Goal: Information Seeking & Learning: Learn about a topic

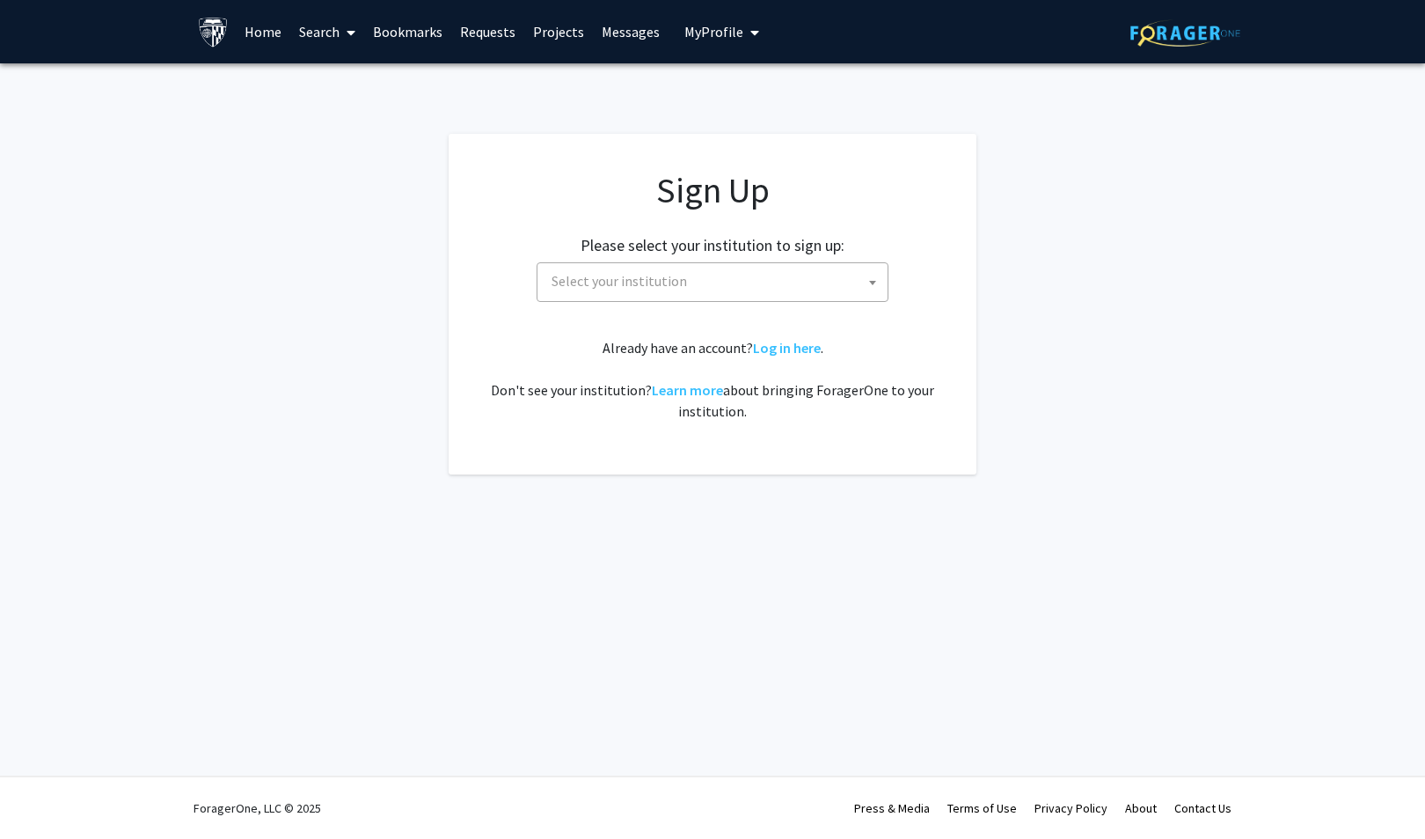
click at [747, 275] on span "Select your institution" at bounding box center [716, 281] width 343 height 36
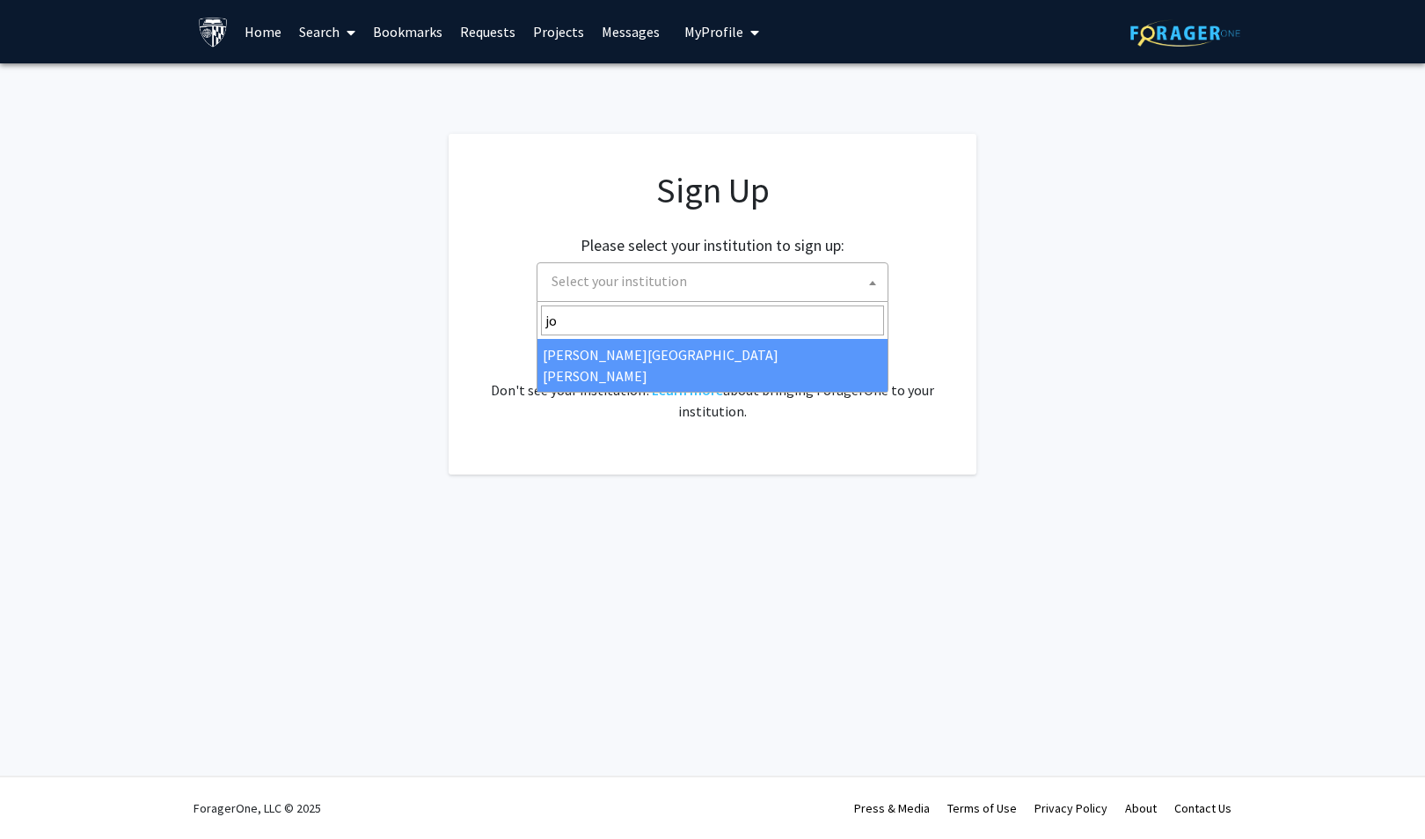
type input "jo"
select select "1"
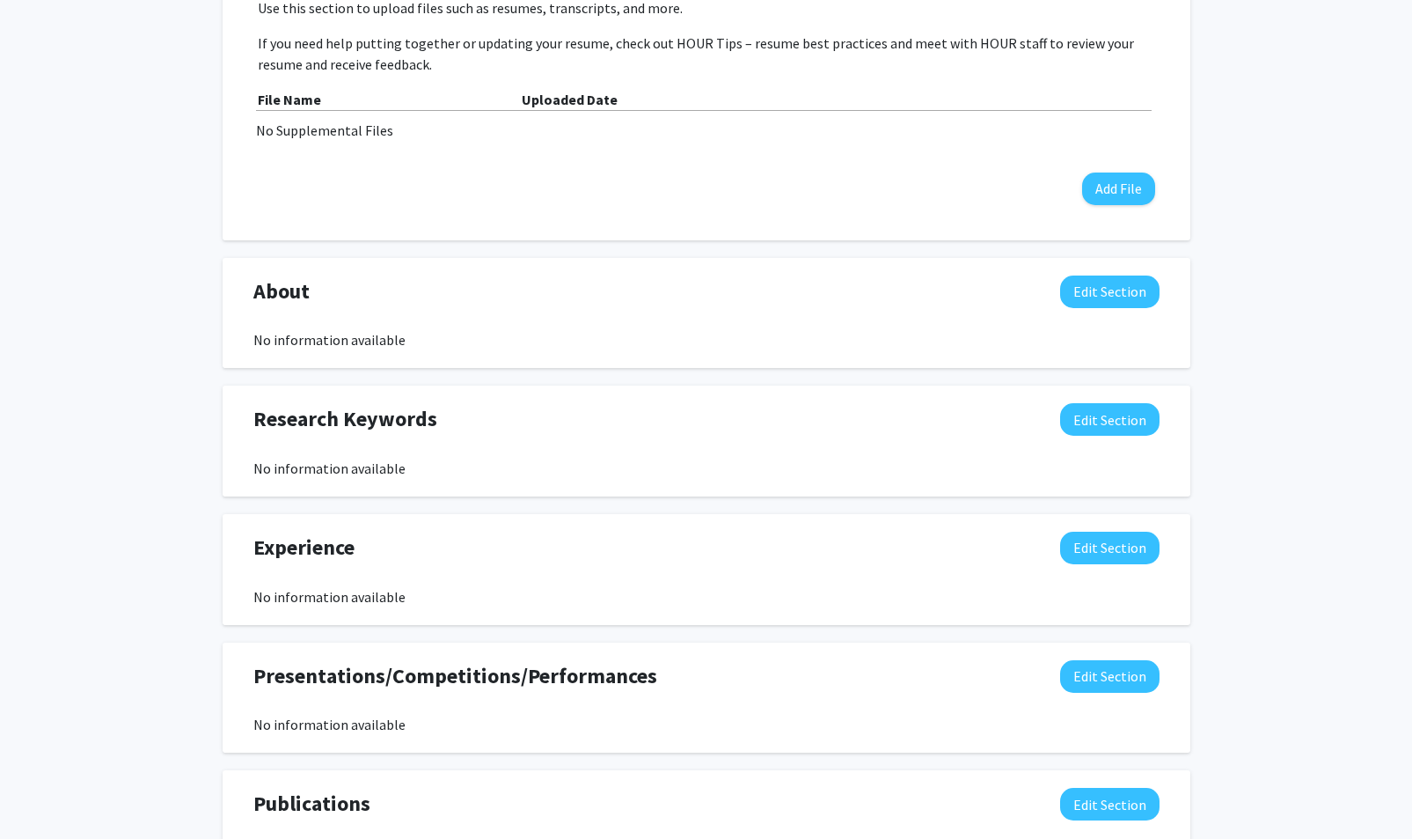
scroll to position [868, 0]
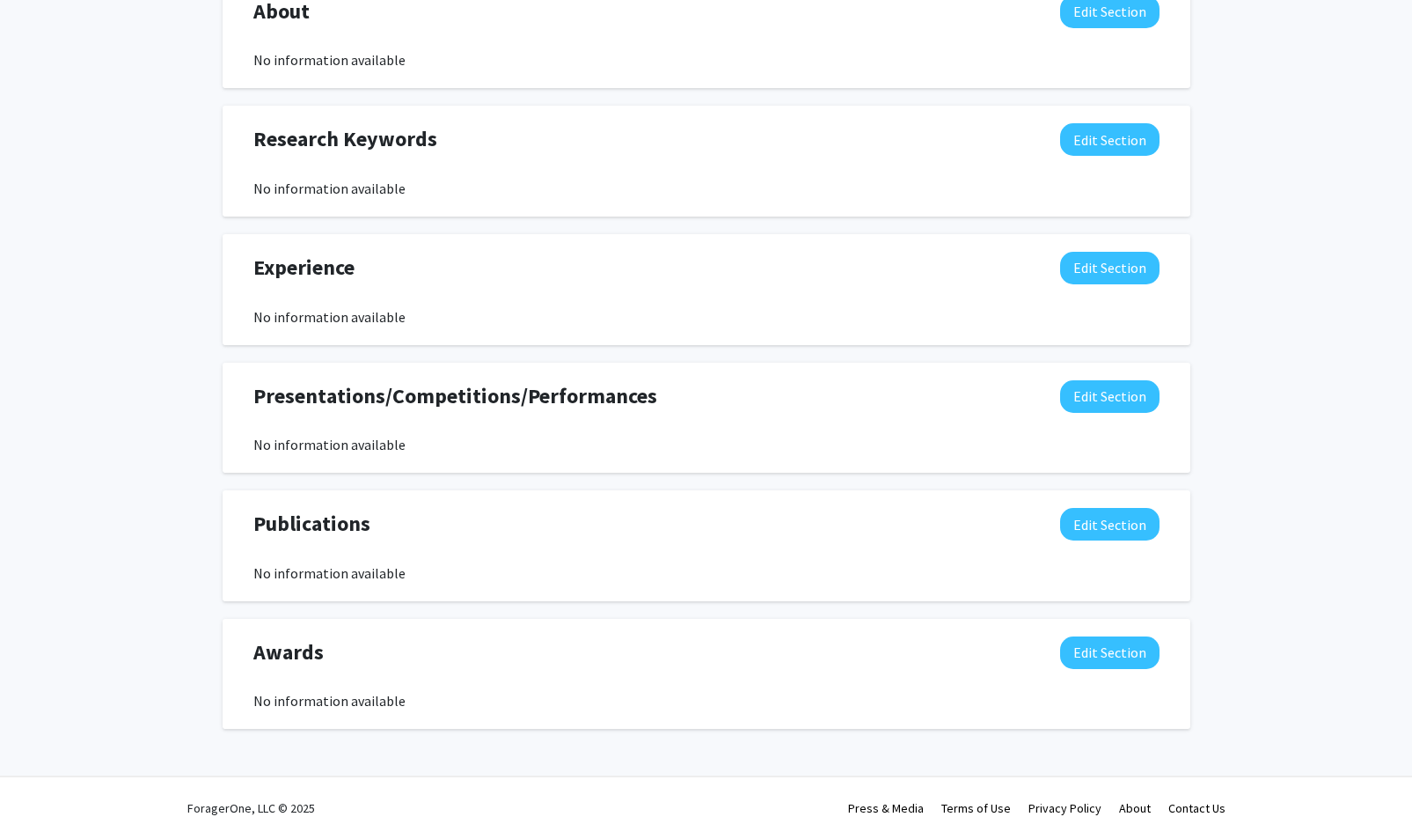
click at [779, 179] on div "No information available" at bounding box center [706, 188] width 906 height 21
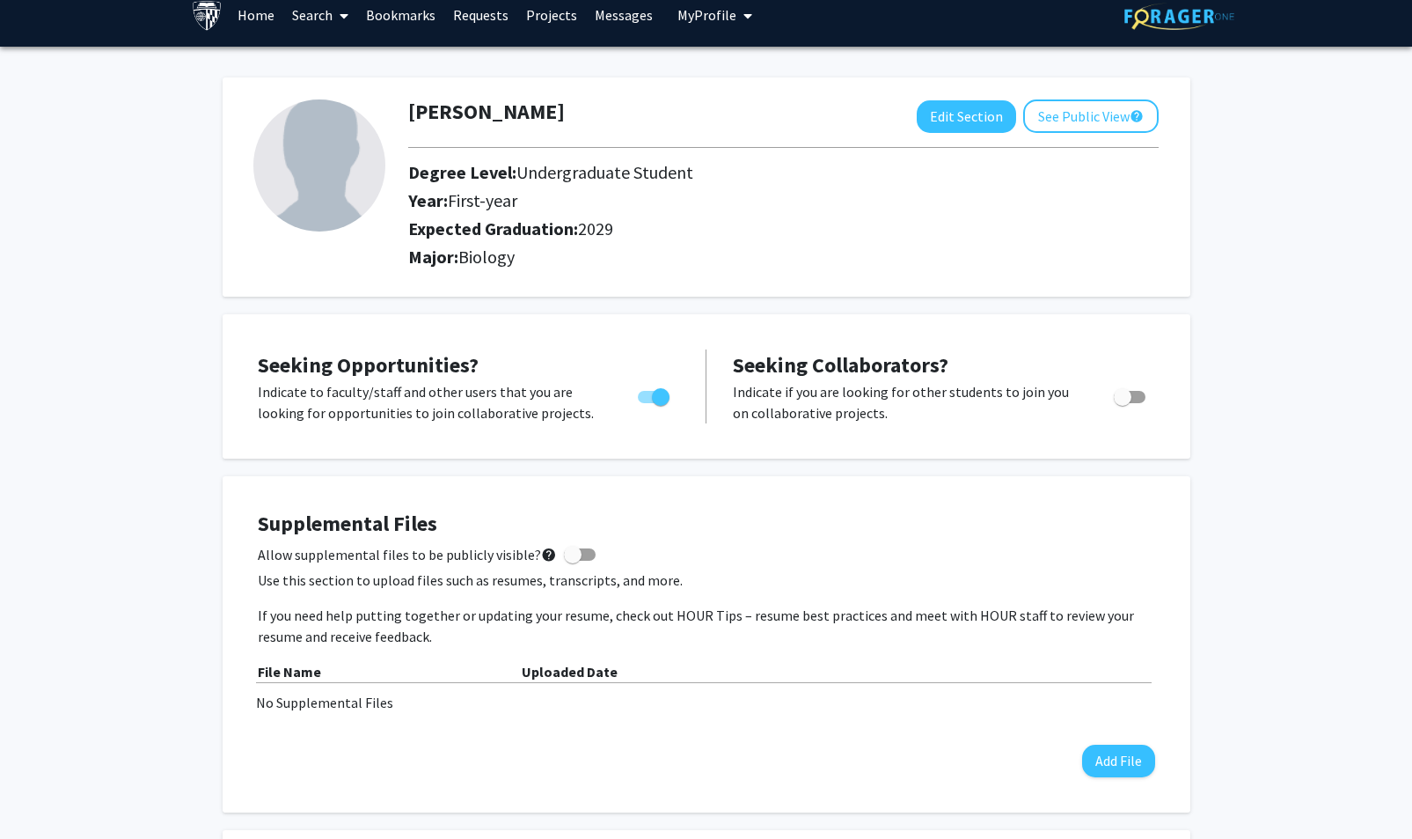
scroll to position [0, 0]
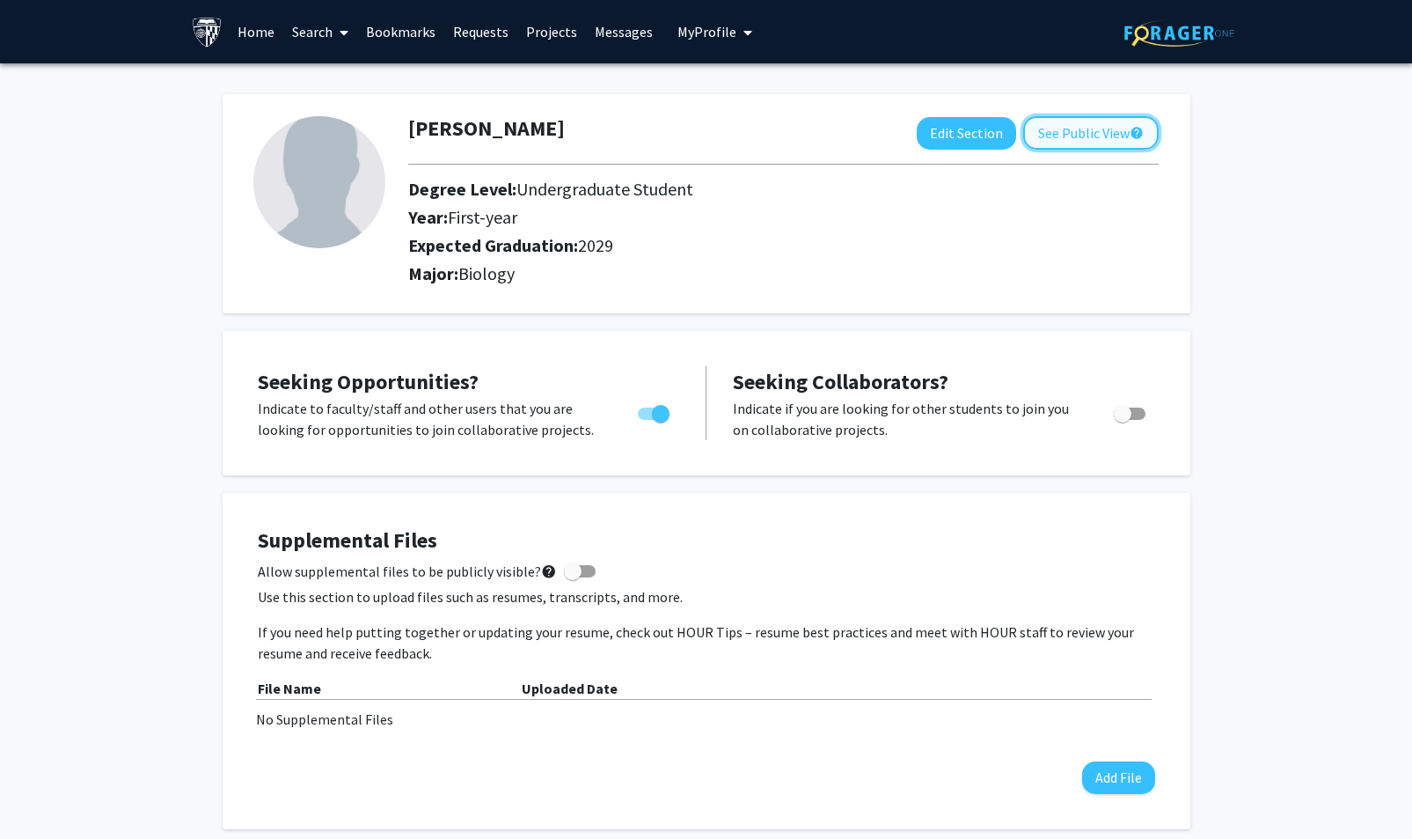
click at [1084, 135] on button "See Public View help" at bounding box center [1090, 132] width 135 height 33
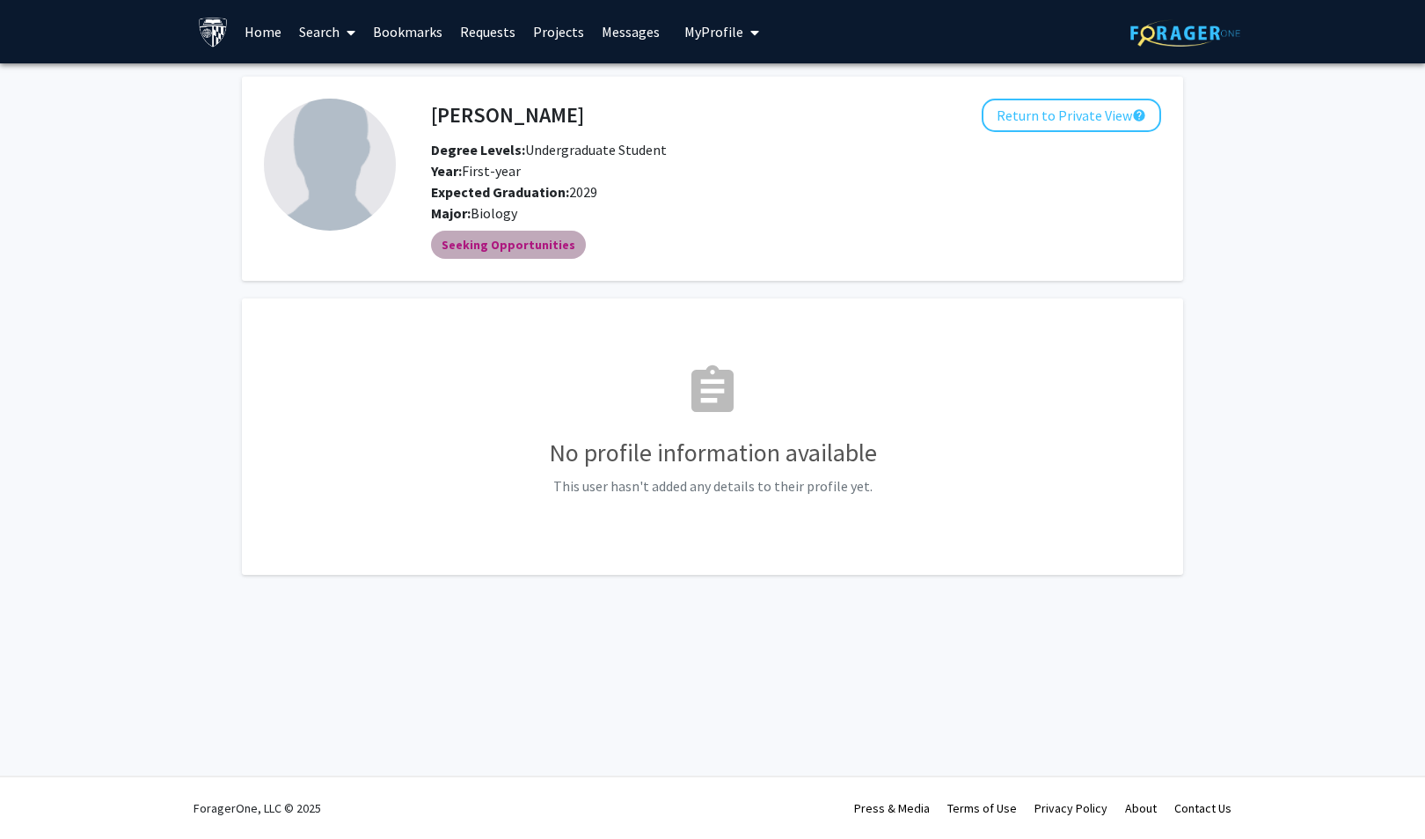
click at [519, 239] on mat-chip "Seeking Opportunities" at bounding box center [508, 245] width 155 height 28
click at [325, 27] on link "Search" at bounding box center [327, 32] width 74 height 62
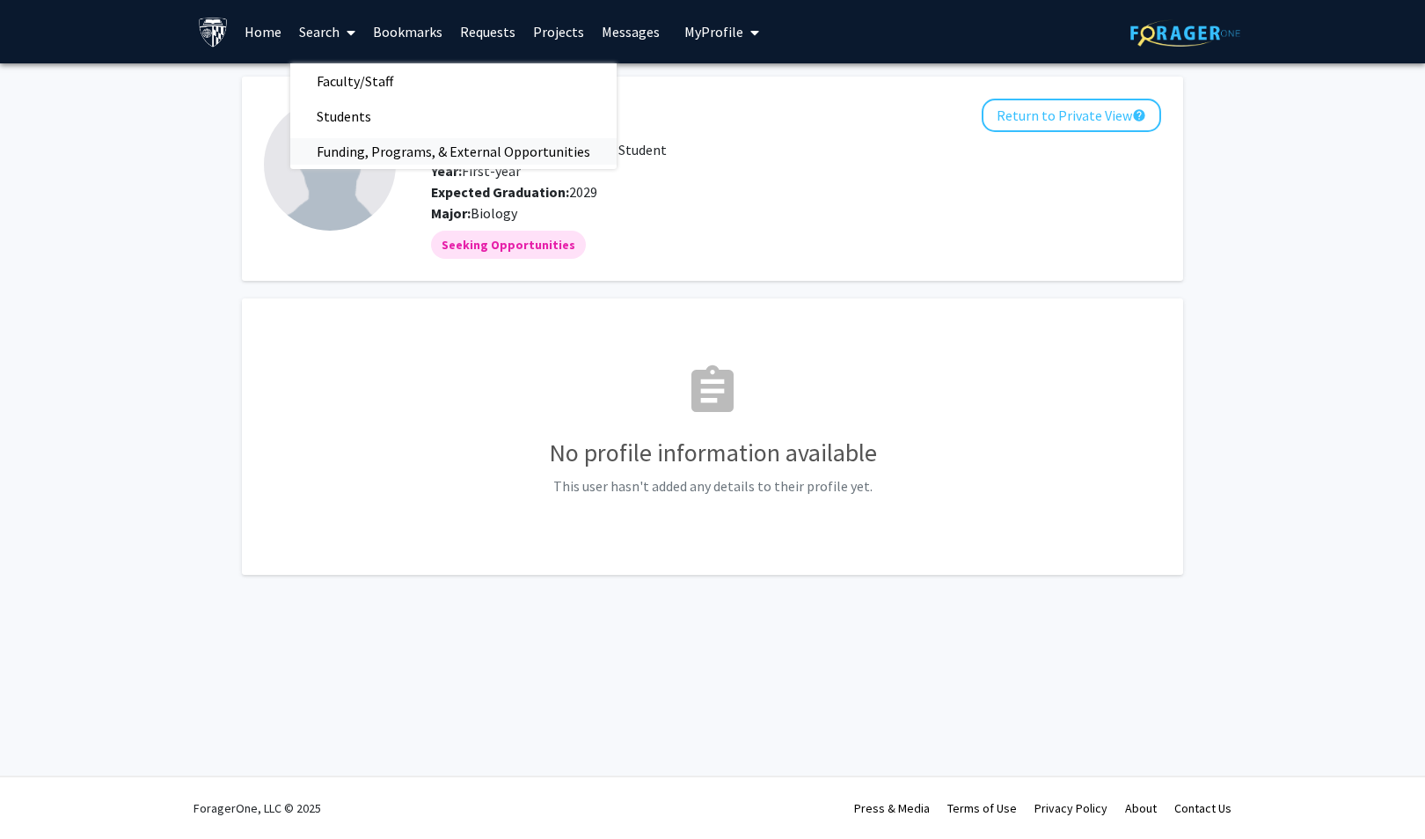
click at [428, 143] on span "Funding, Programs, & External Opportunities" at bounding box center [453, 151] width 326 height 35
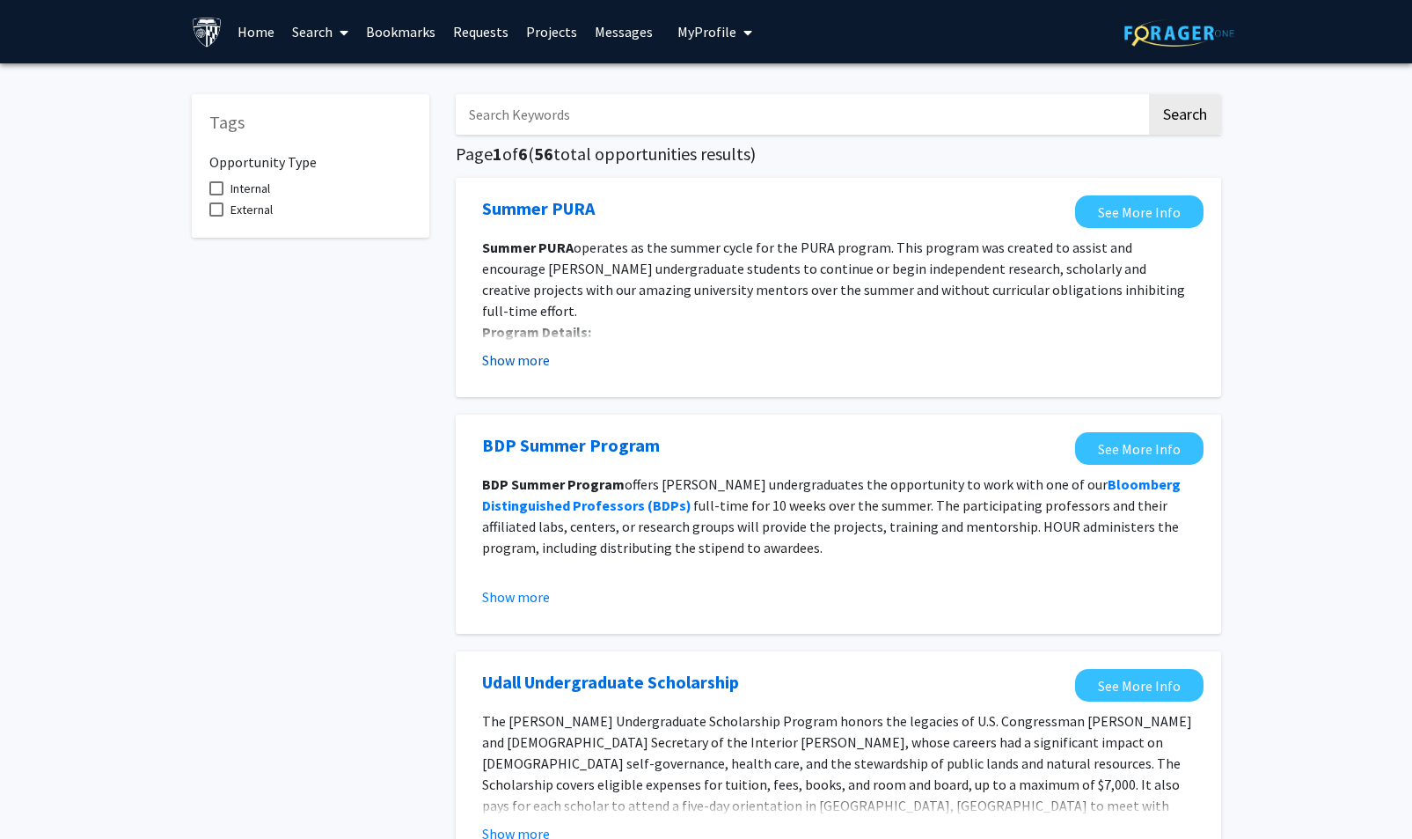
click at [527, 355] on button "Show more" at bounding box center [516, 359] width 68 height 21
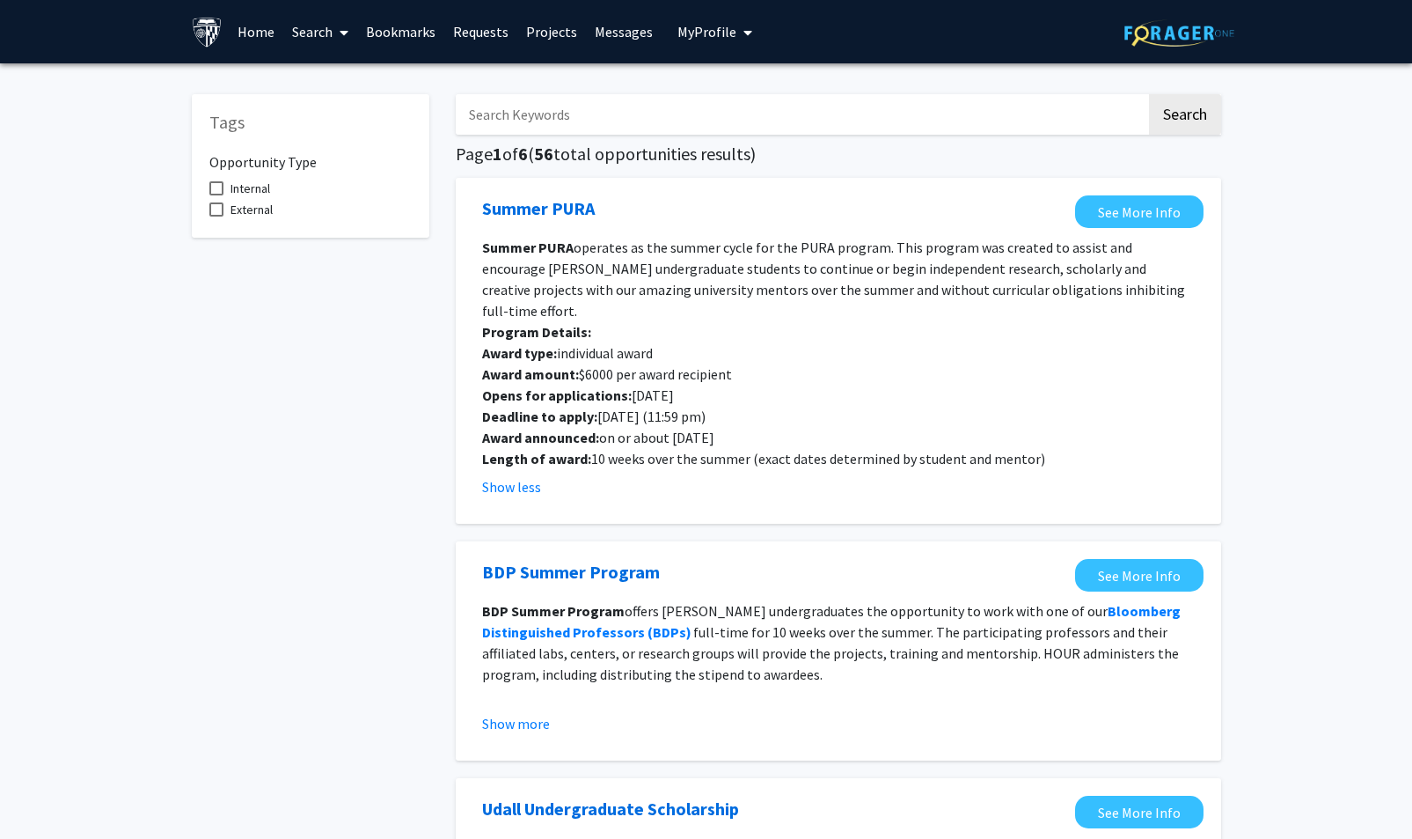
click at [530, 33] on link "Projects" at bounding box center [551, 32] width 69 height 62
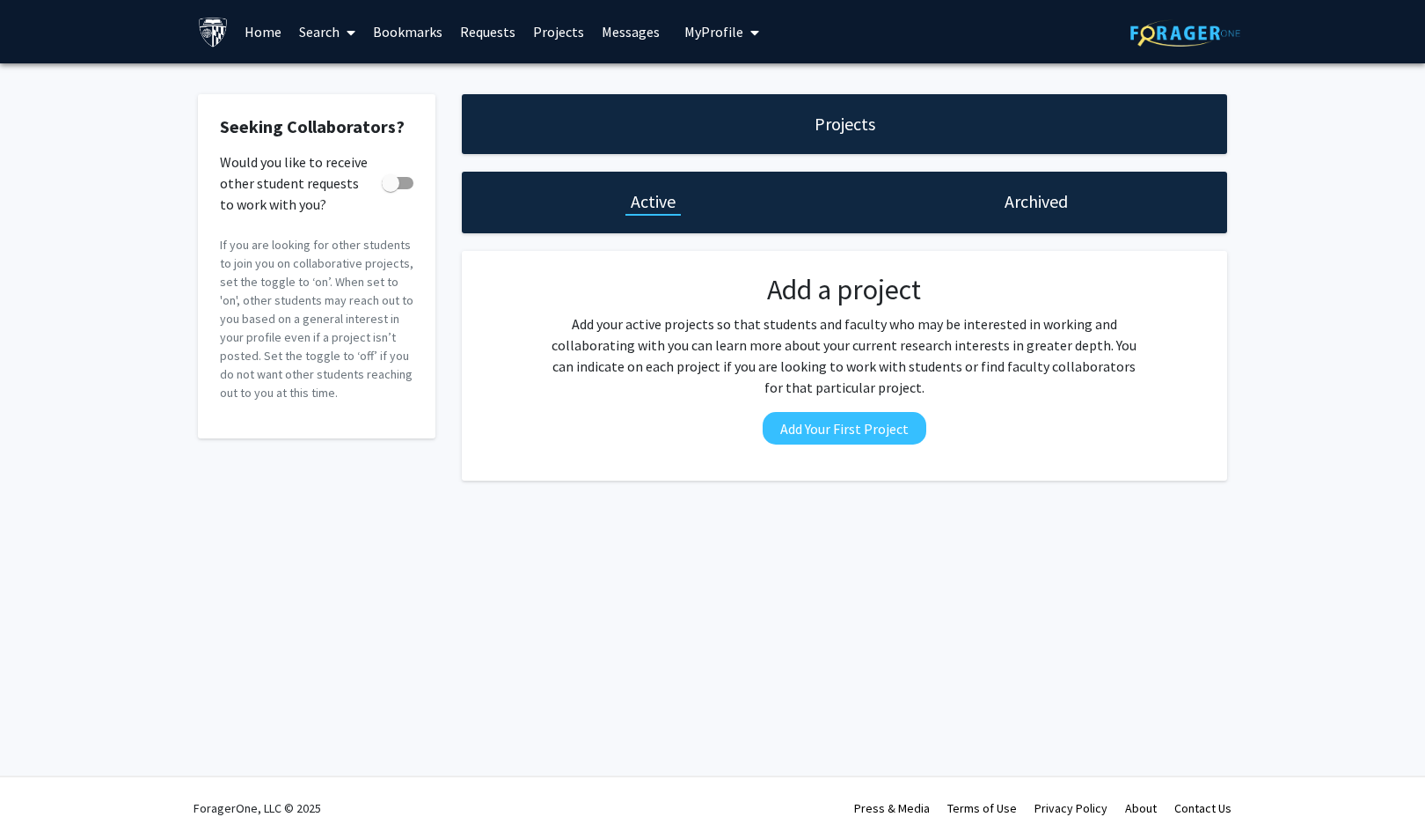
click at [418, 32] on link "Bookmarks" at bounding box center [407, 32] width 87 height 62
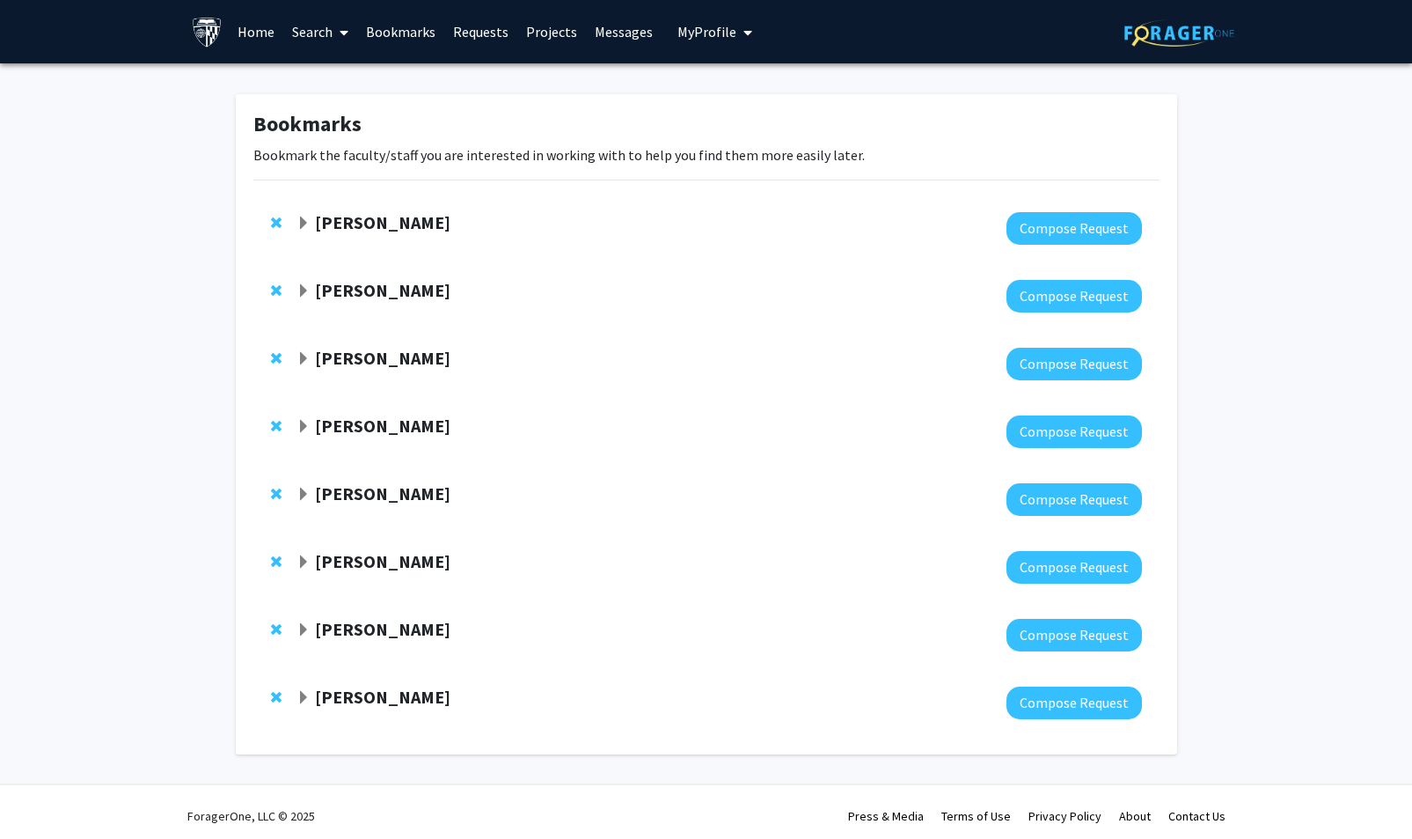
click at [377, 216] on strong "Raj Mukherjee" at bounding box center [382, 222] width 135 height 22
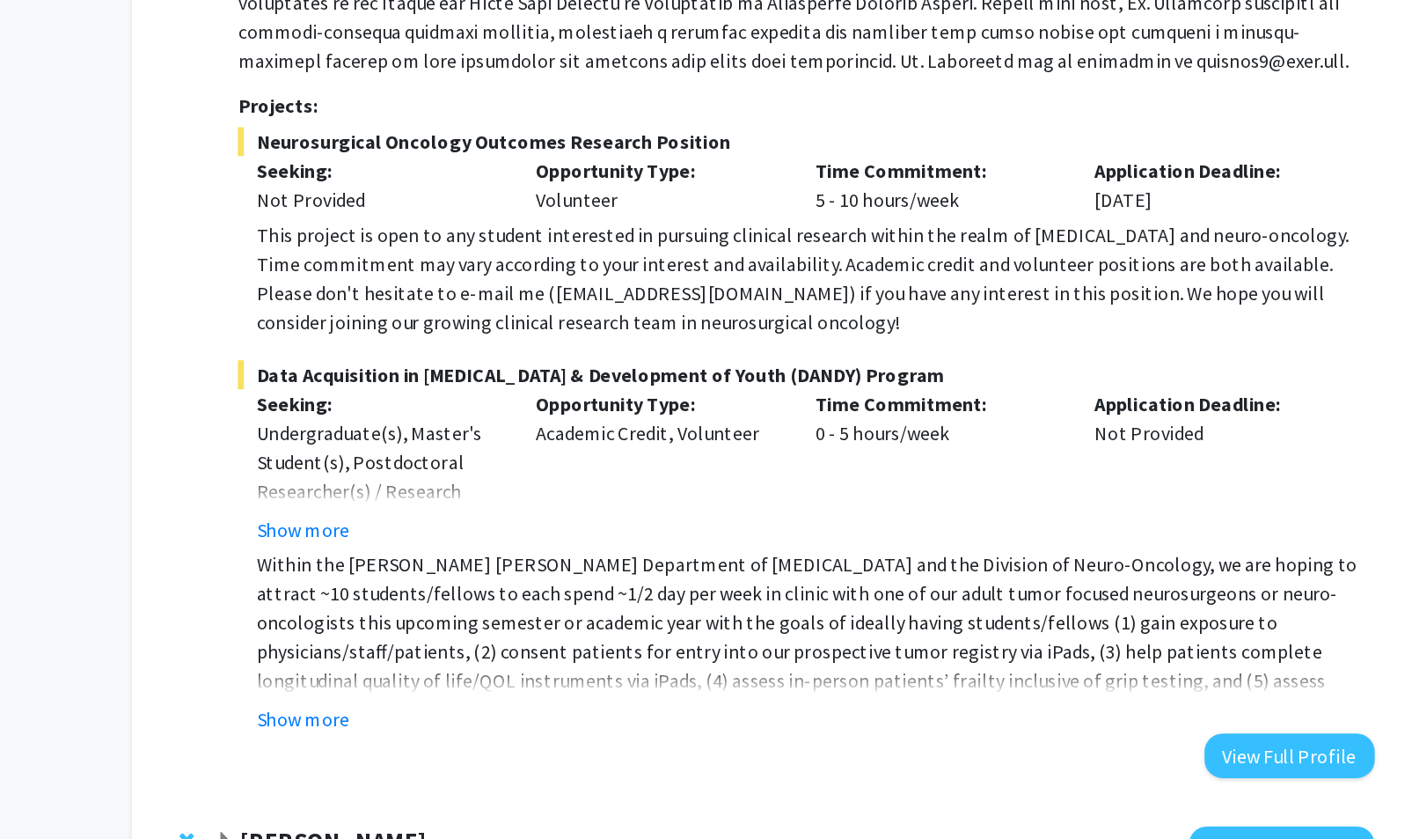
scroll to position [165, 0]
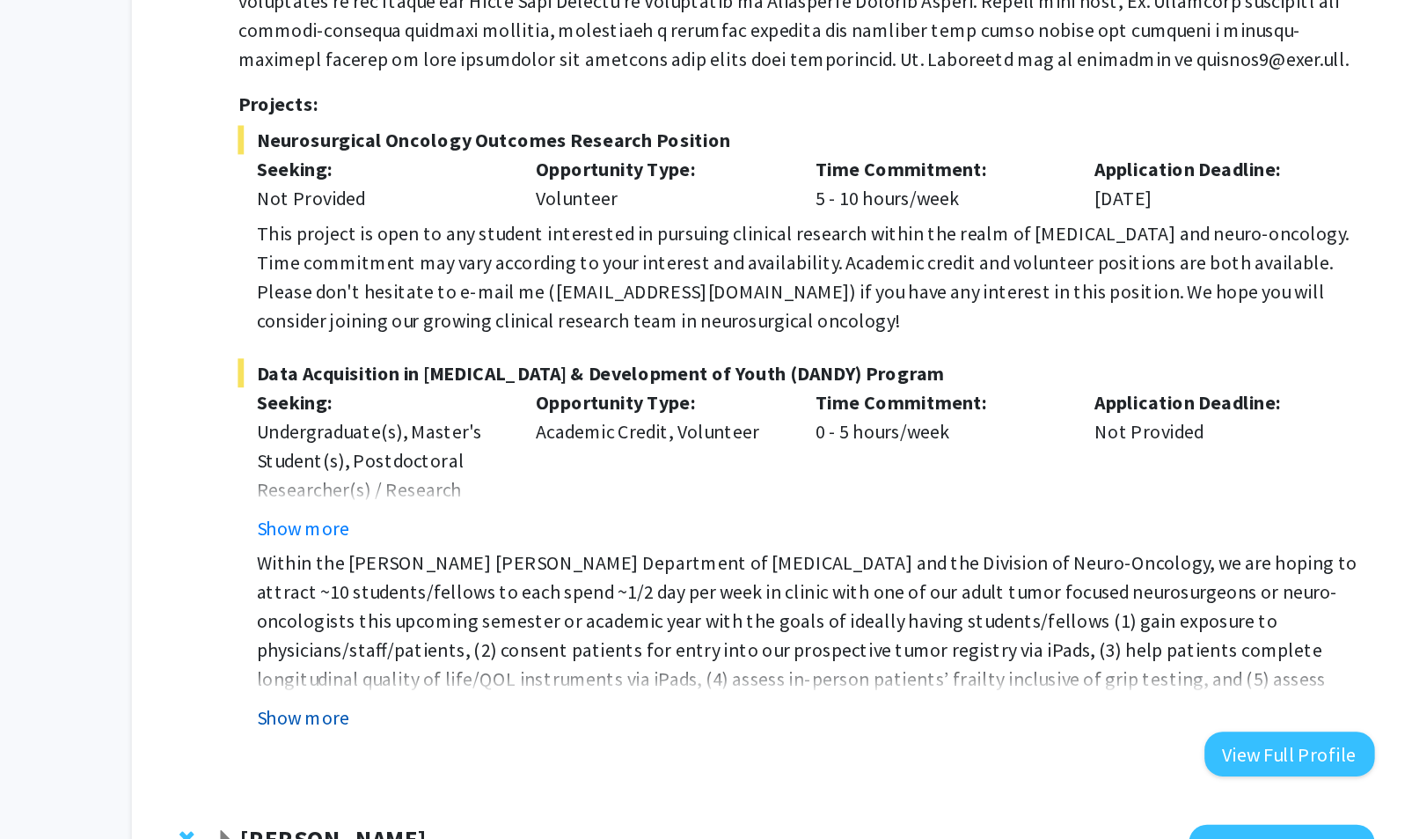
click at [371, 741] on button "Show more" at bounding box center [360, 749] width 68 height 21
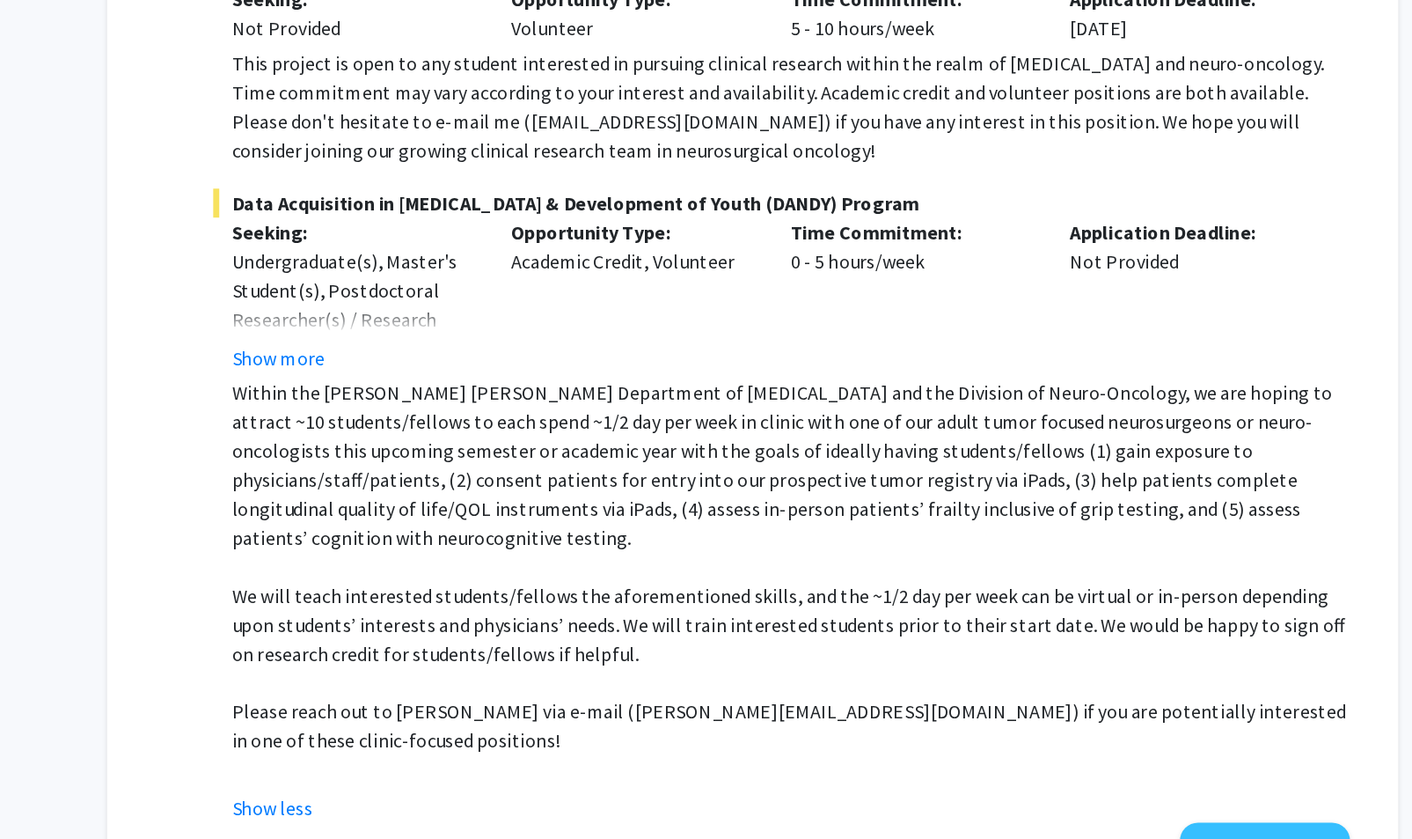
scroll to position [349, 0]
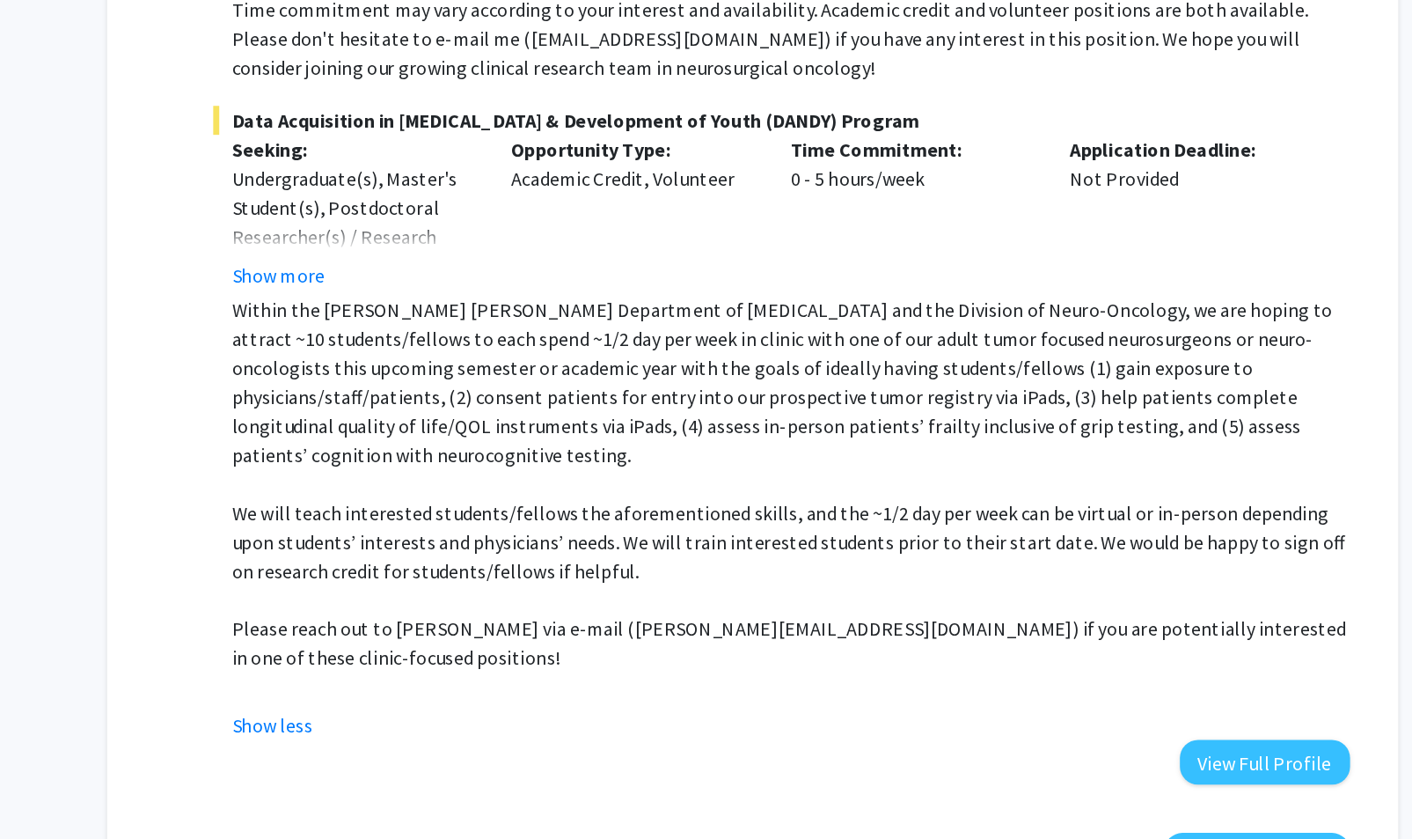
click at [390, 601] on p "We will teach interested students/fellows the aforementioned skills, and the ~1…" at bounding box center [733, 621] width 815 height 63
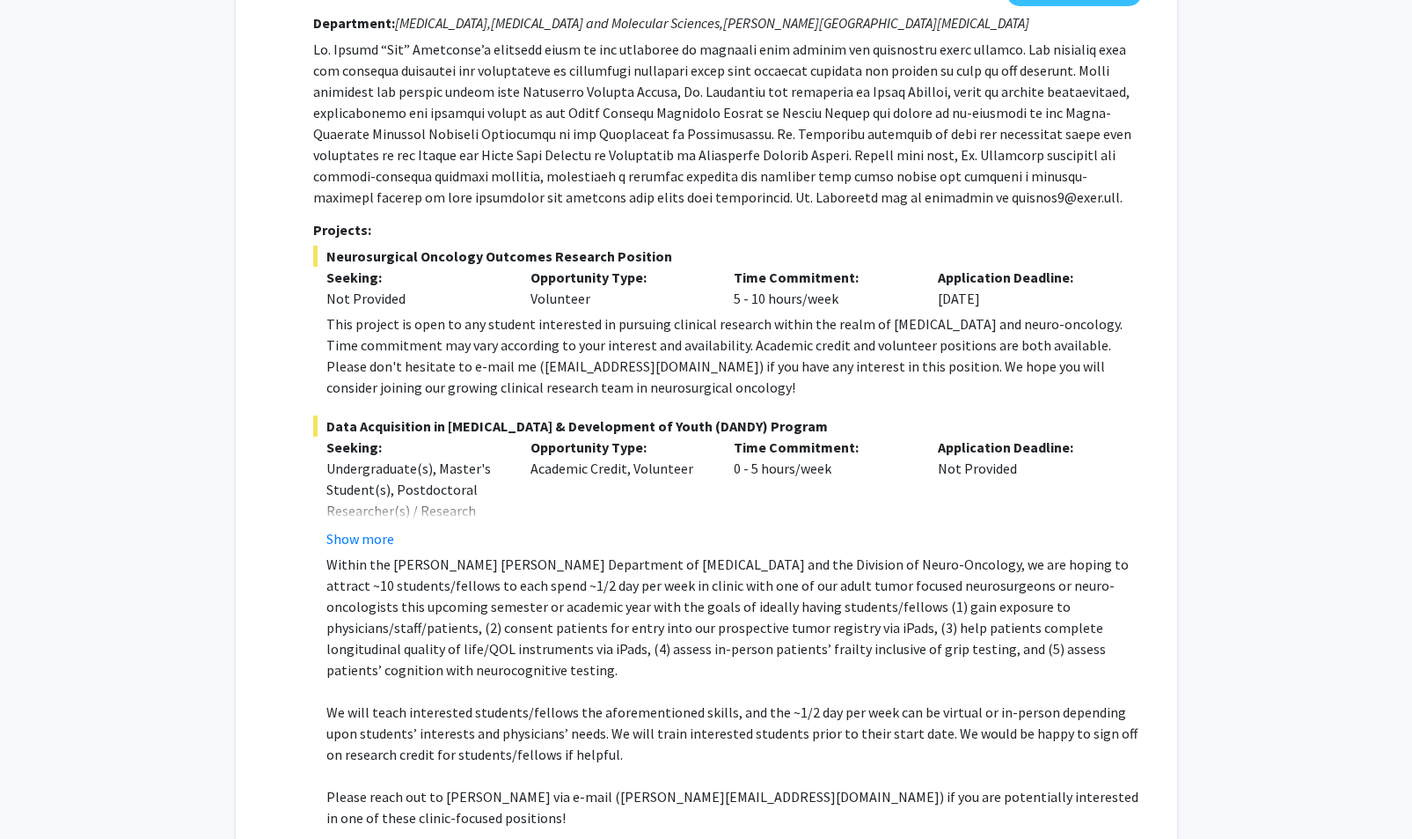
scroll to position [238, 0]
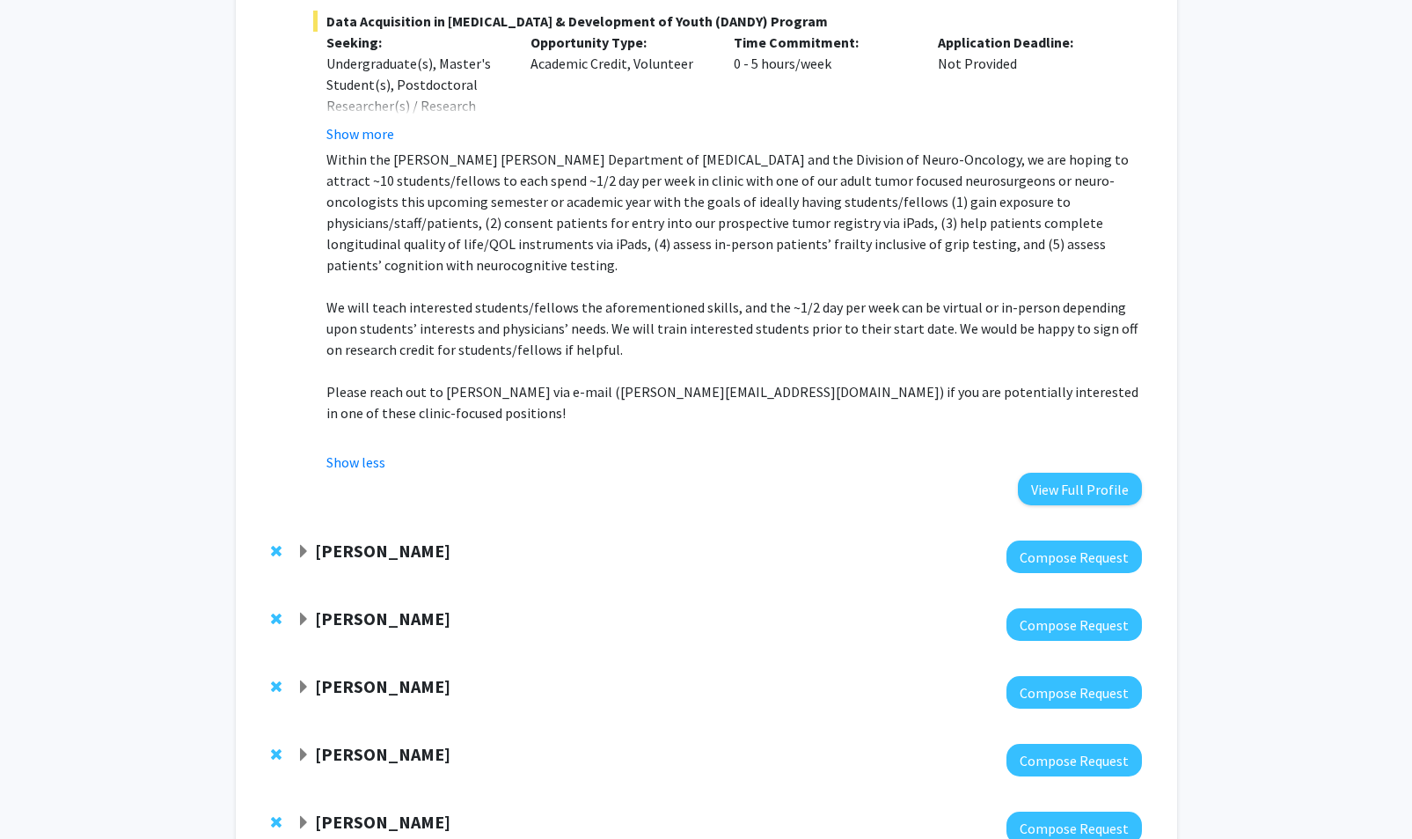
click at [319, 539] on strong "Joann Bodurtha" at bounding box center [382, 550] width 135 height 22
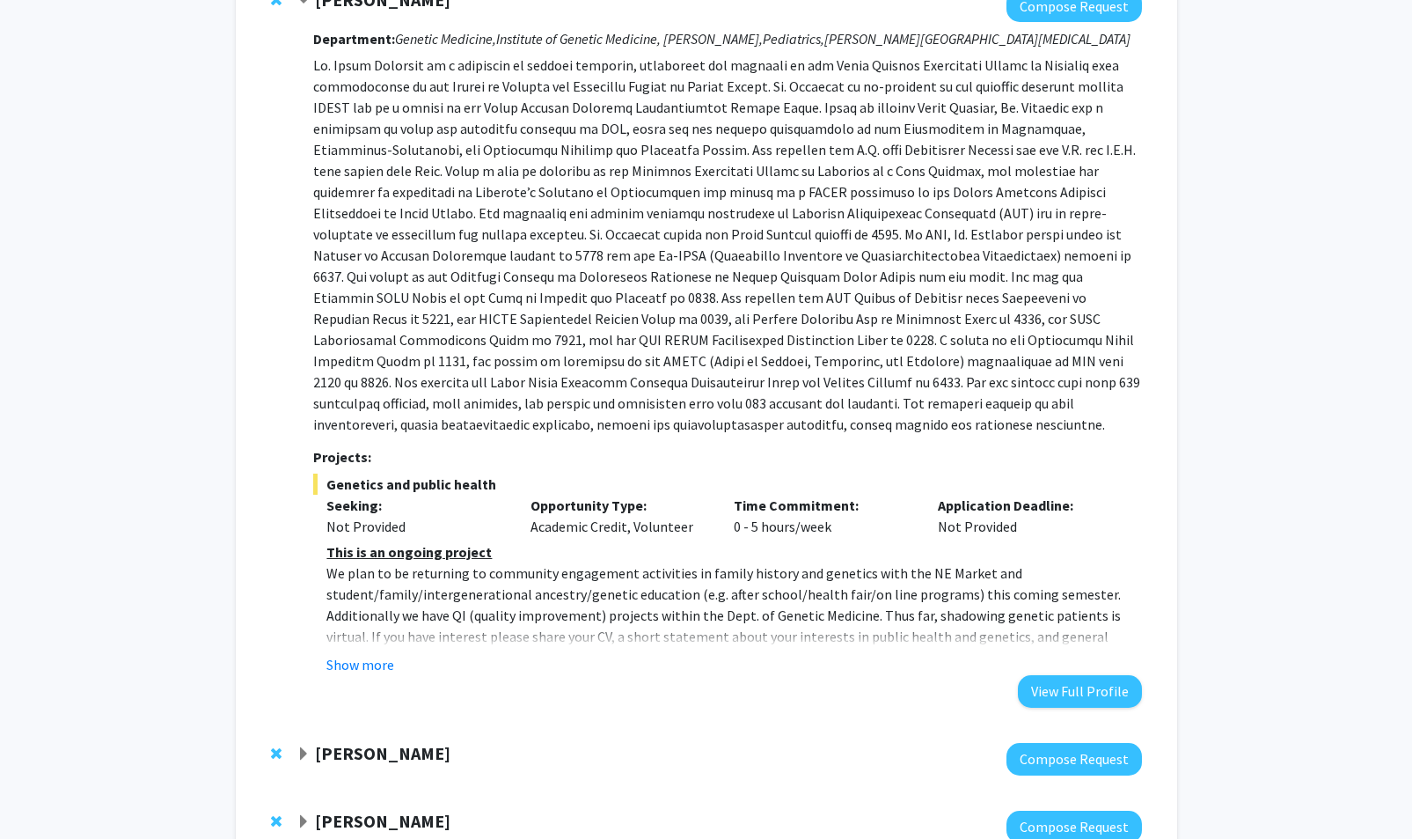
scroll to position [1197, 0]
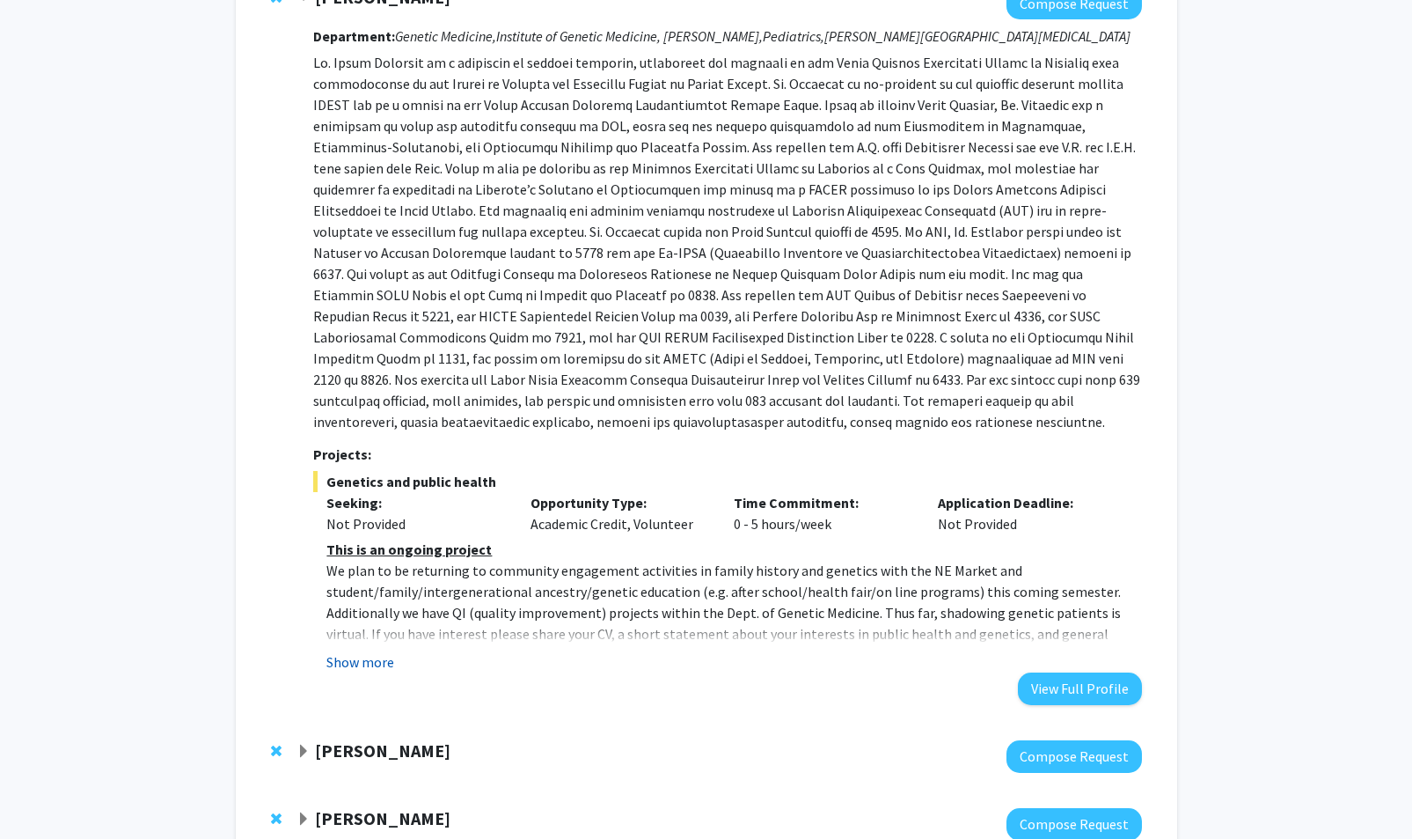
click at [362, 651] on button "Show more" at bounding box center [360, 661] width 68 height 21
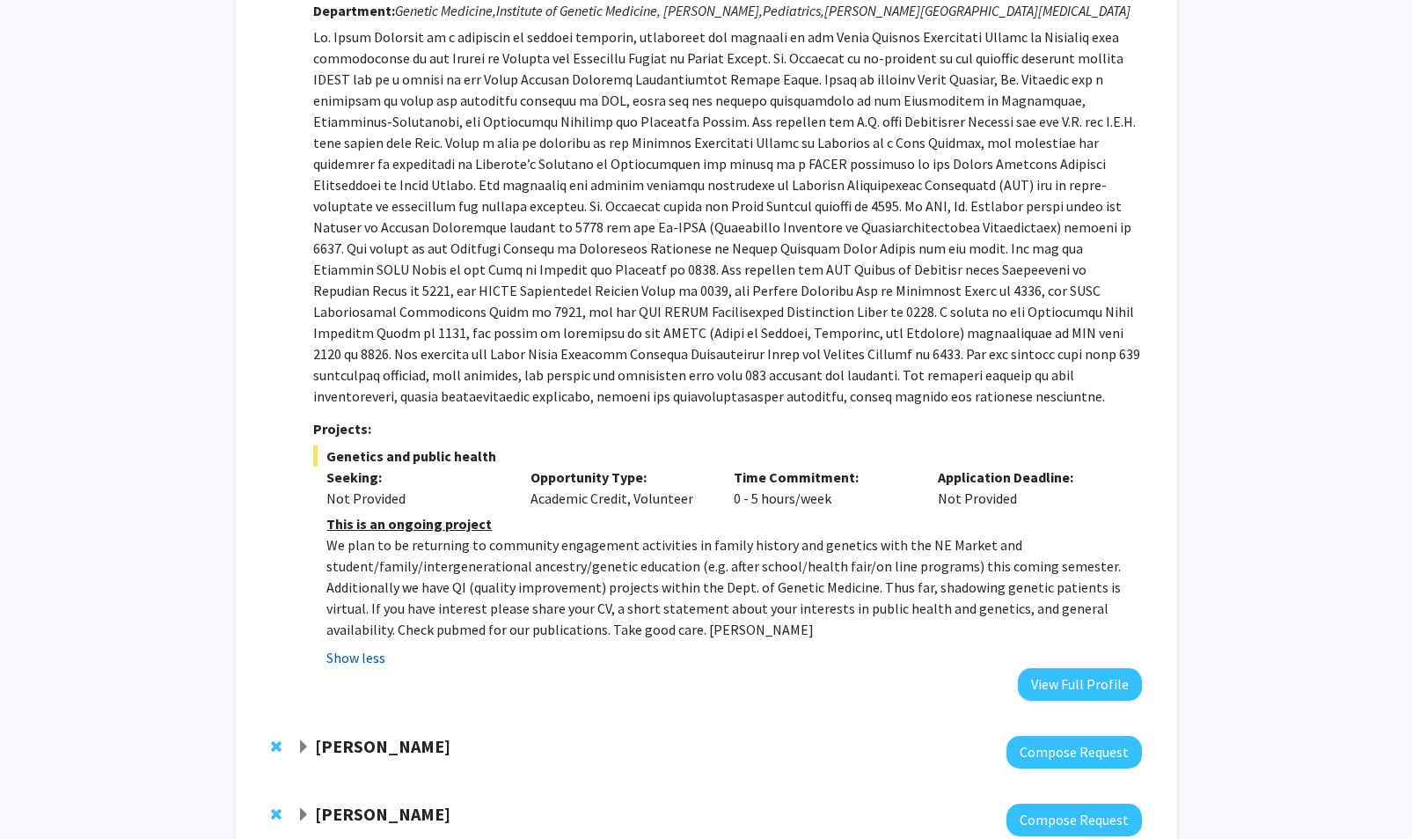
scroll to position [1224, 0]
click at [343, 716] on div "Jean Kim Compose Request" at bounding box center [706, 750] width 906 height 68
click at [331, 733] on strong "Jean Kim" at bounding box center [382, 744] width 135 height 22
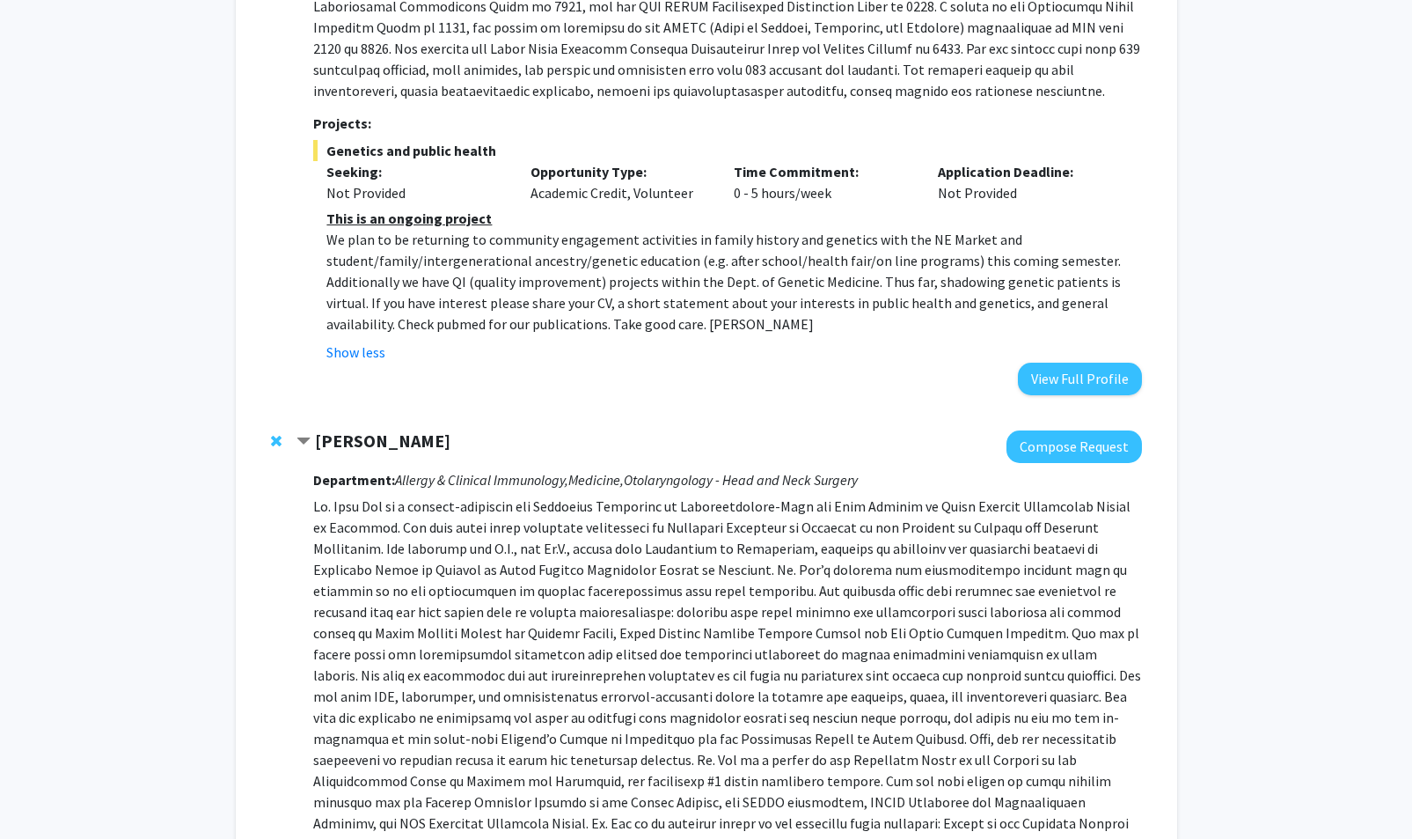
scroll to position [1529, 0]
click at [331, 701] on p at bounding box center [727, 684] width 828 height 380
click at [447, 659] on p at bounding box center [727, 684] width 828 height 380
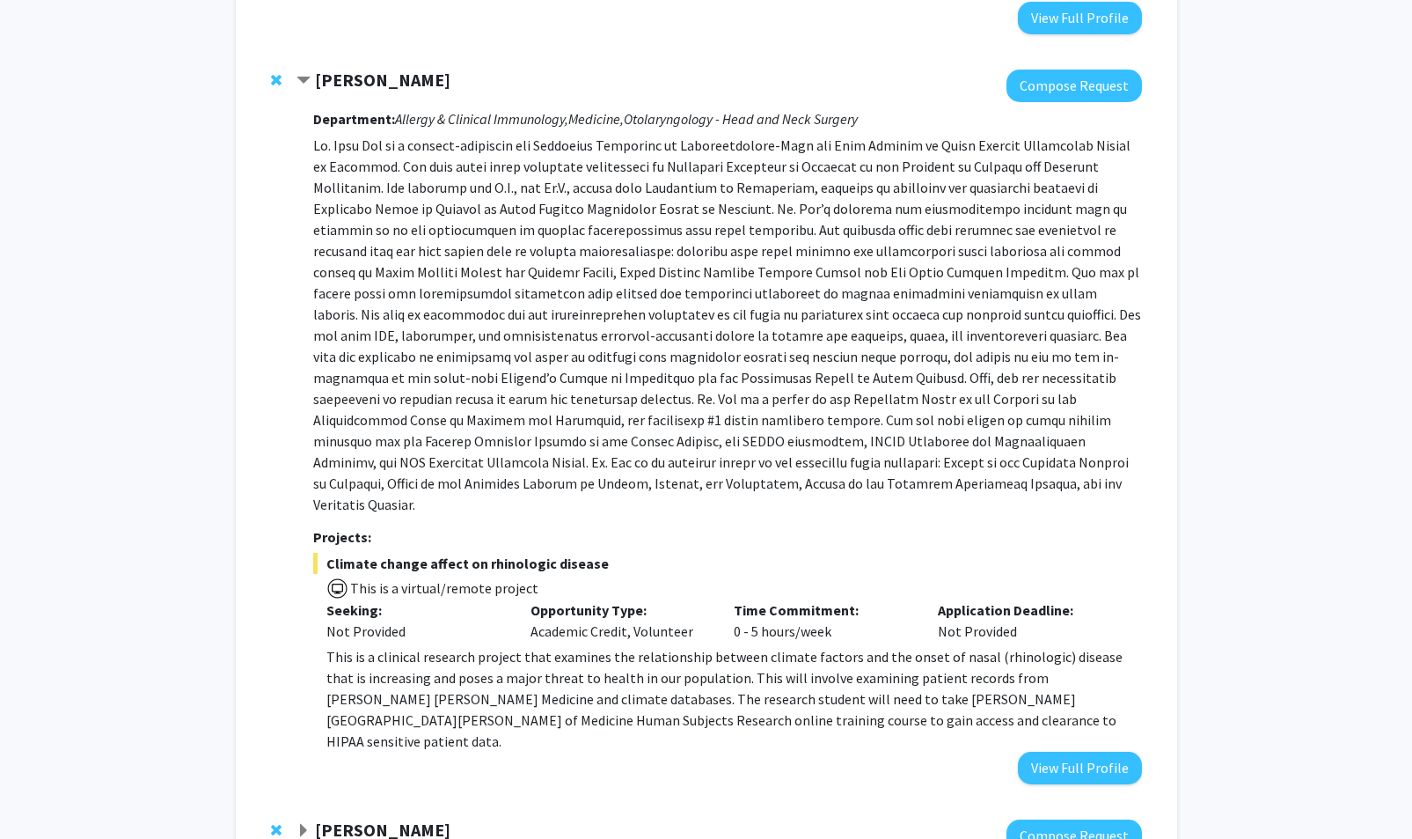
scroll to position [1899, 0]
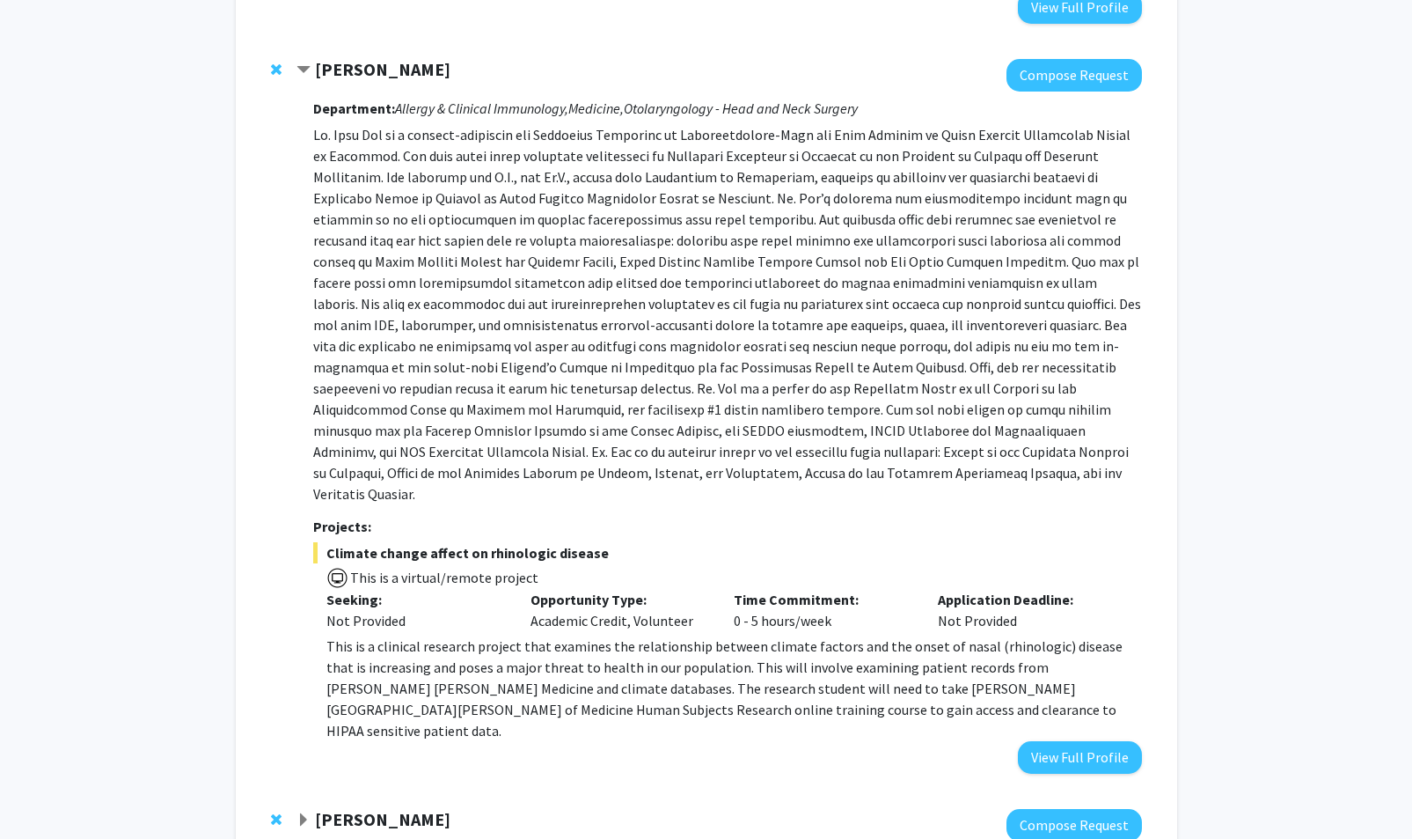
click at [402, 808] on strong "Curtiland Deville" at bounding box center [382, 819] width 135 height 22
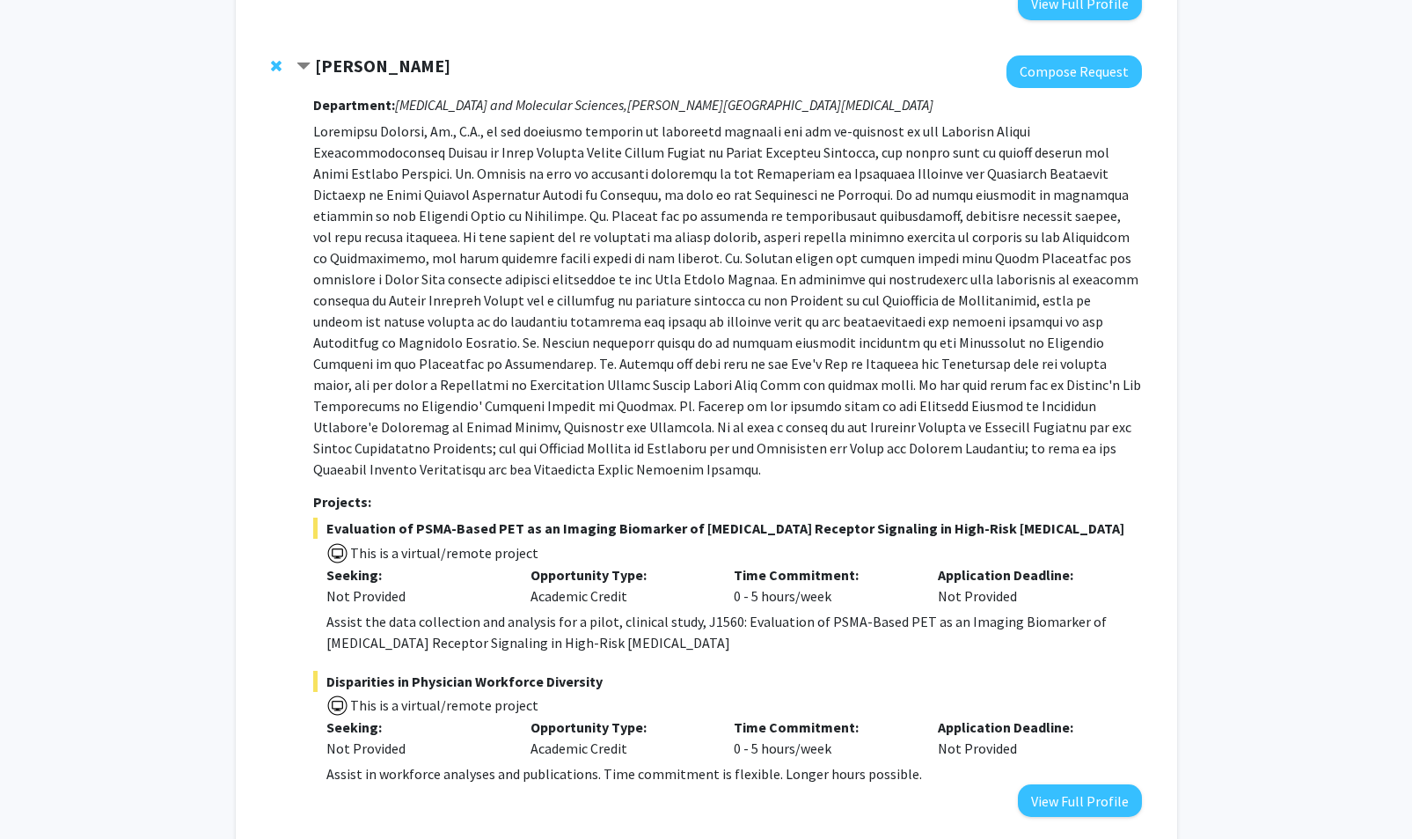
scroll to position [2689, 0]
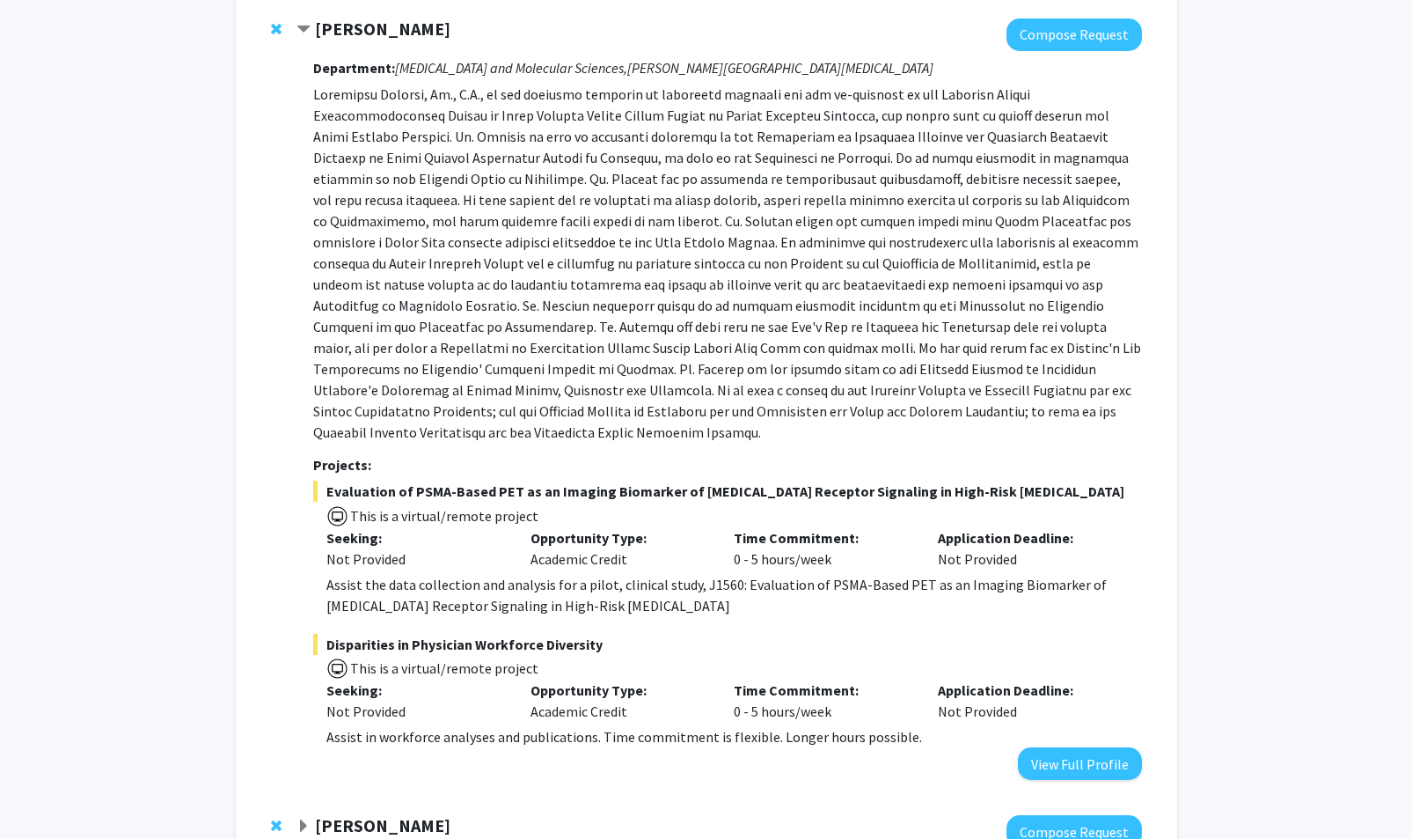
click at [371, 815] on div at bounding box center [719, 831] width 845 height 33
click at [332, 814] on strong "Amir Kashani" at bounding box center [382, 825] width 135 height 22
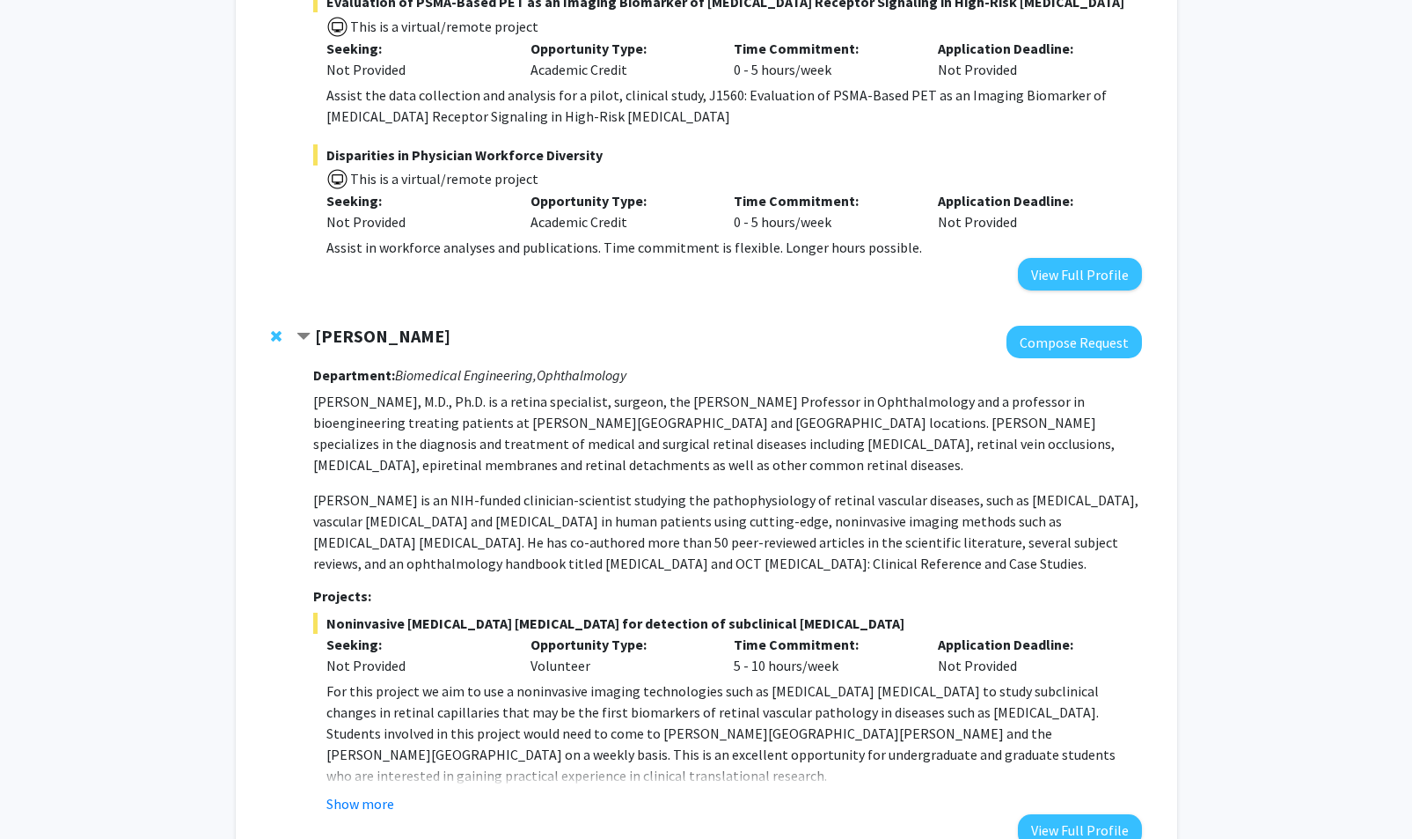
scroll to position [3186, 0]
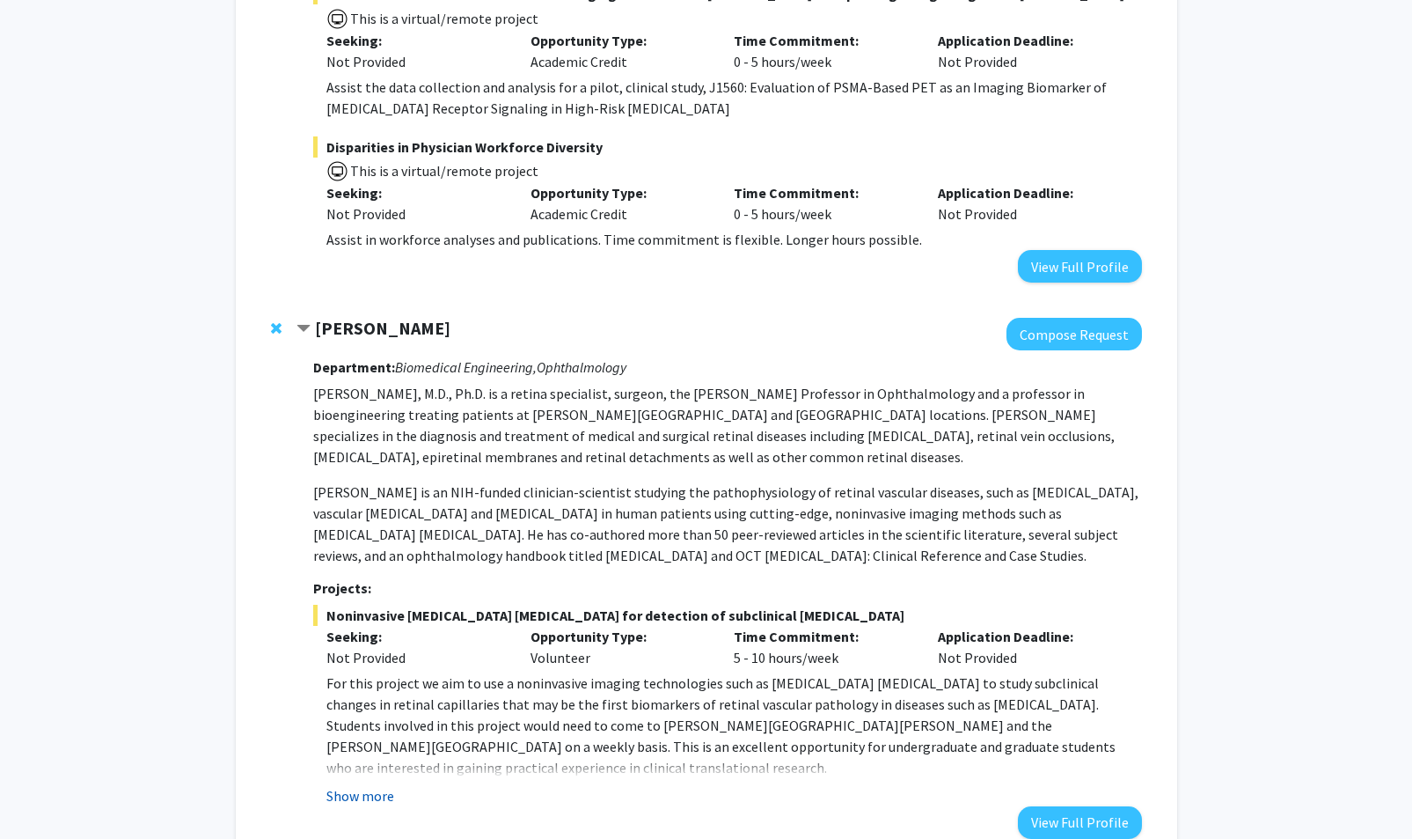
click at [370, 785] on button "Show more" at bounding box center [360, 795] width 68 height 21
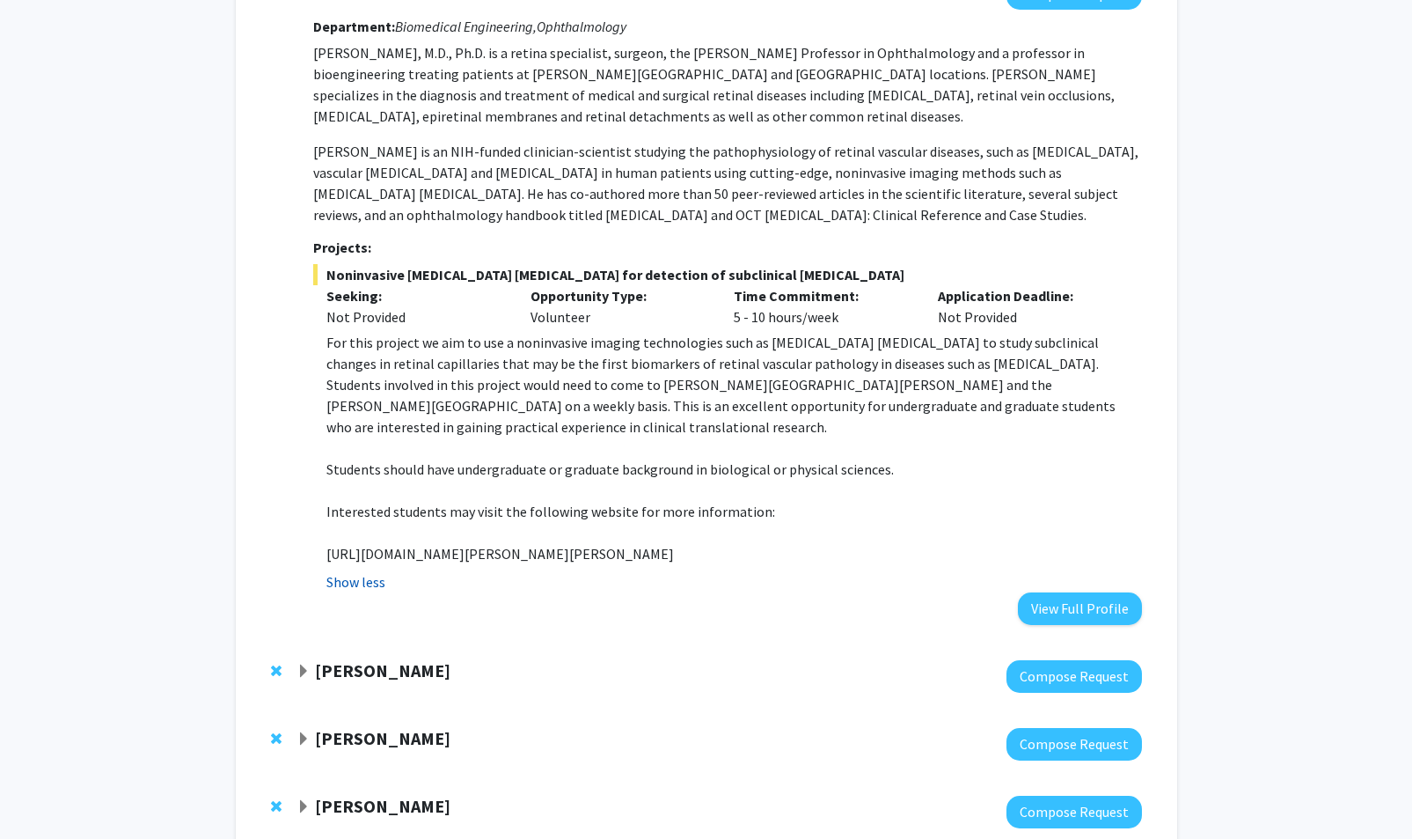
scroll to position [3526, 0]
click at [341, 660] on strong "Yannis Paulus" at bounding box center [382, 671] width 135 height 22
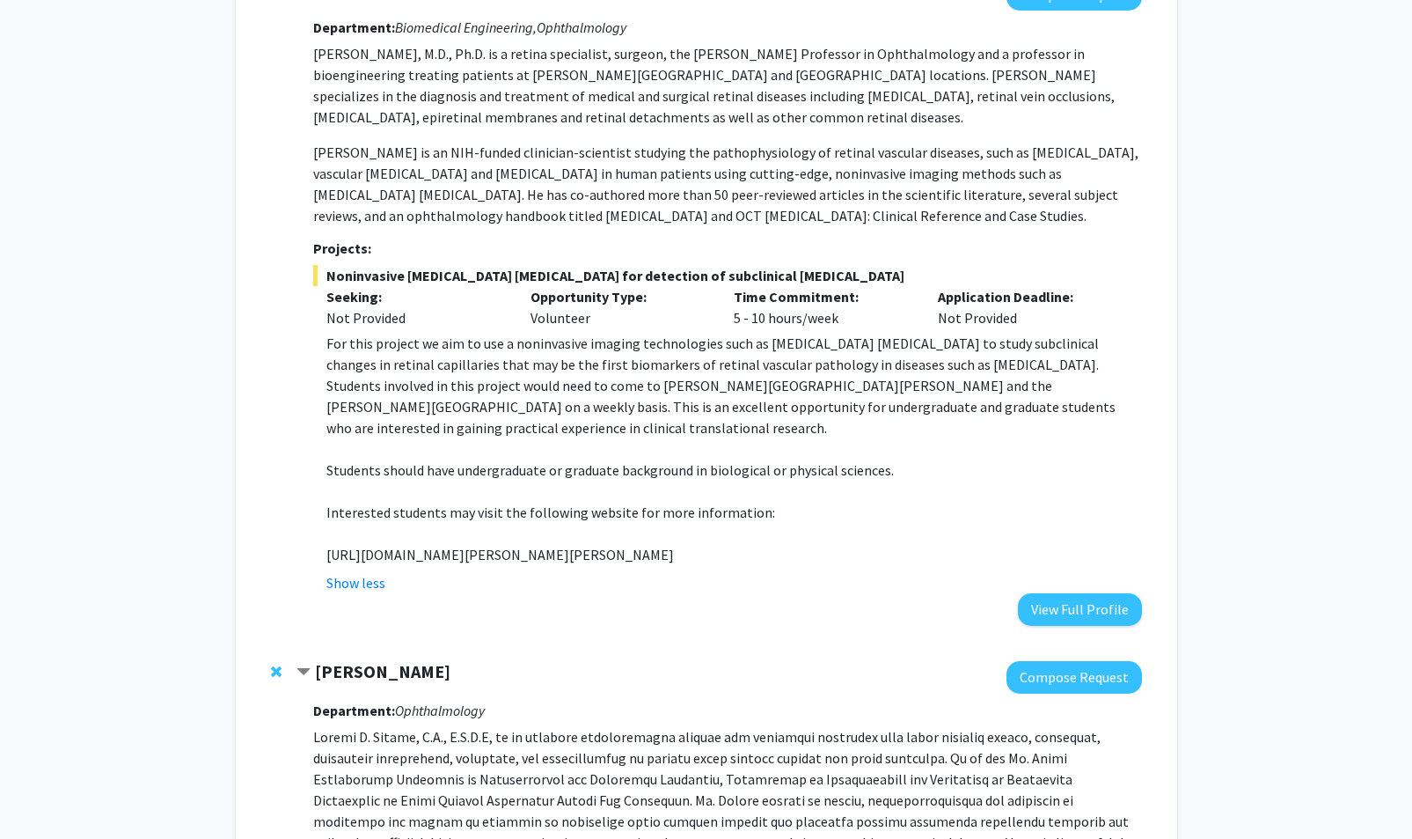
scroll to position [3936, 0]
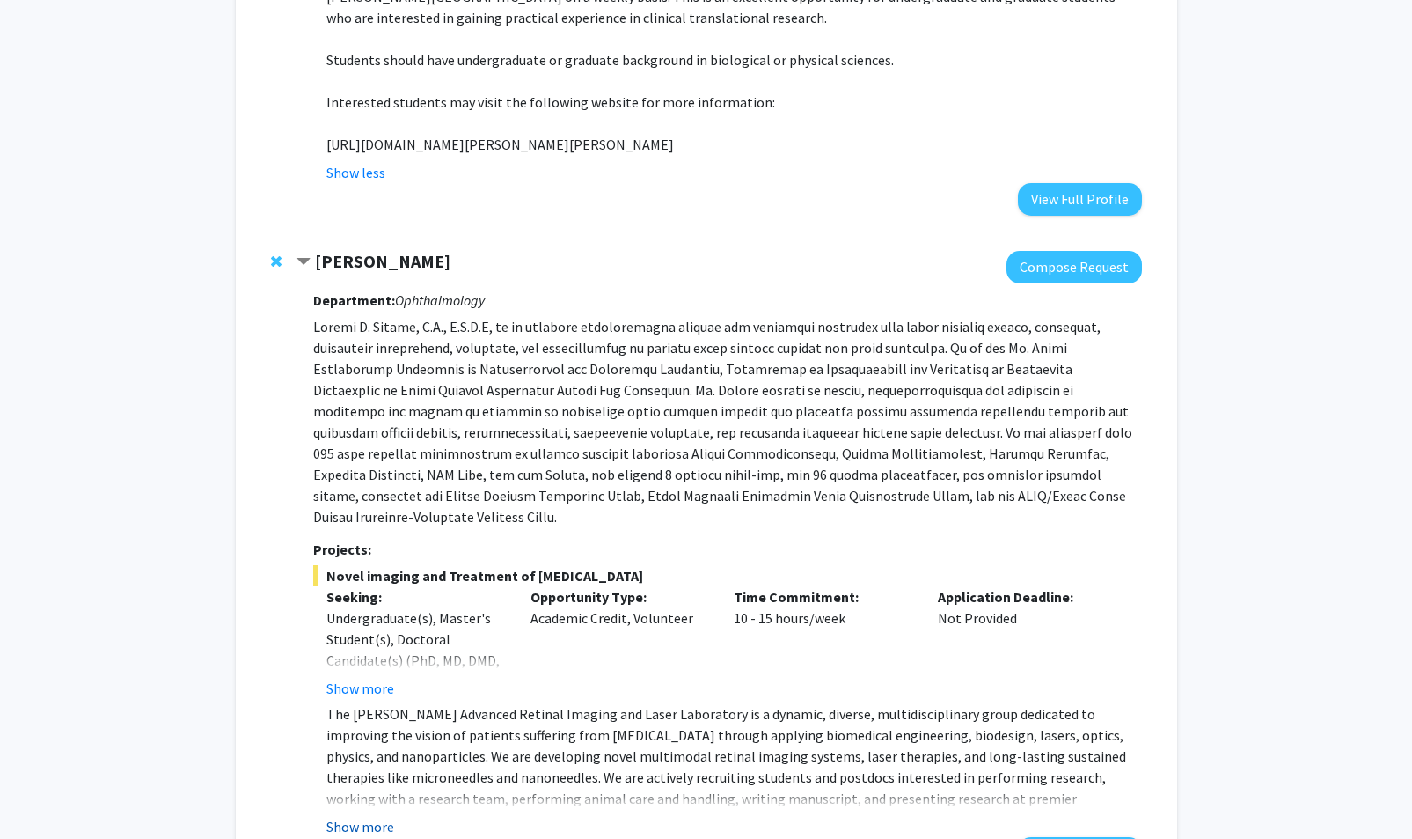
click at [363, 816] on button "Show more" at bounding box center [360, 826] width 68 height 21
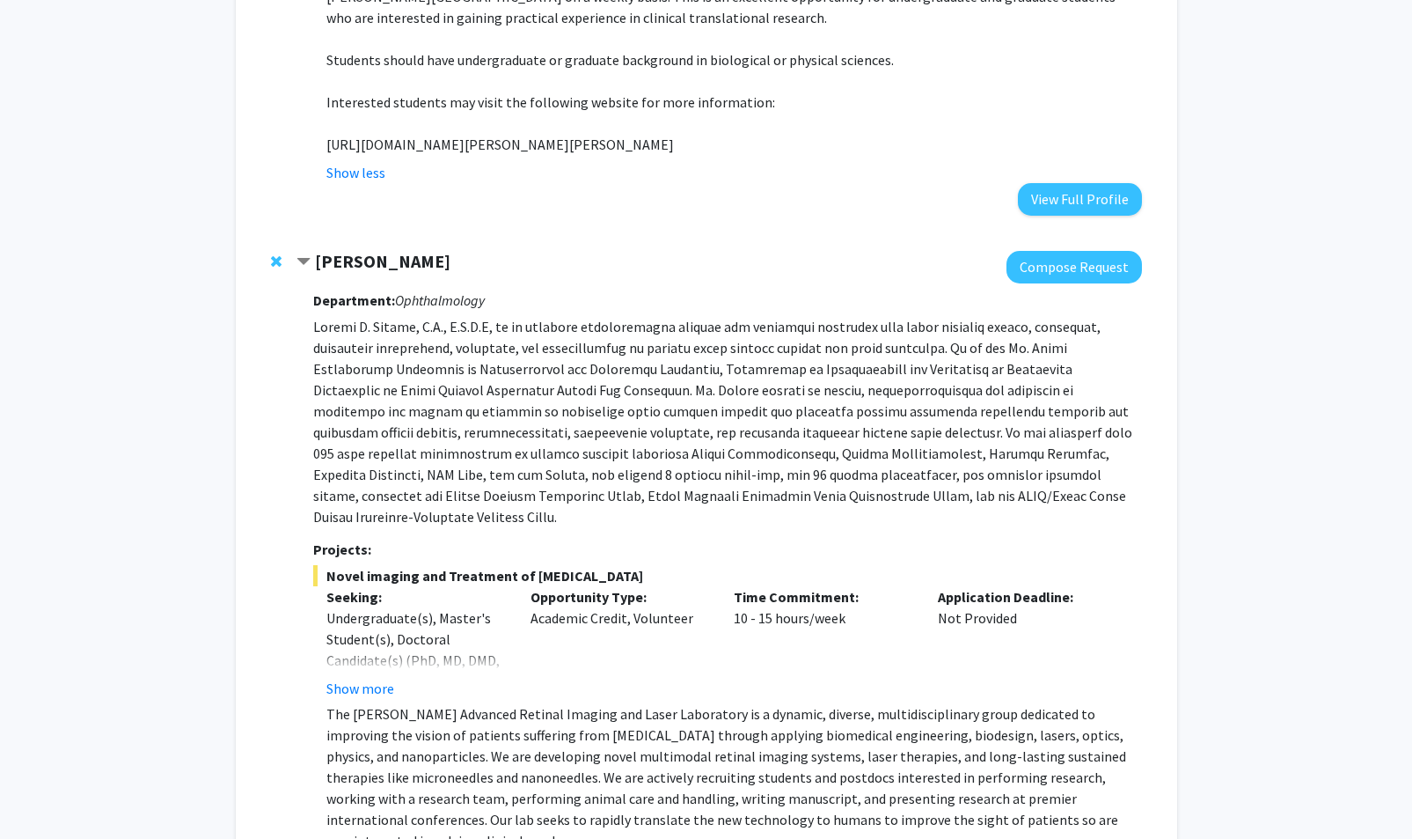
scroll to position [4124, 0]
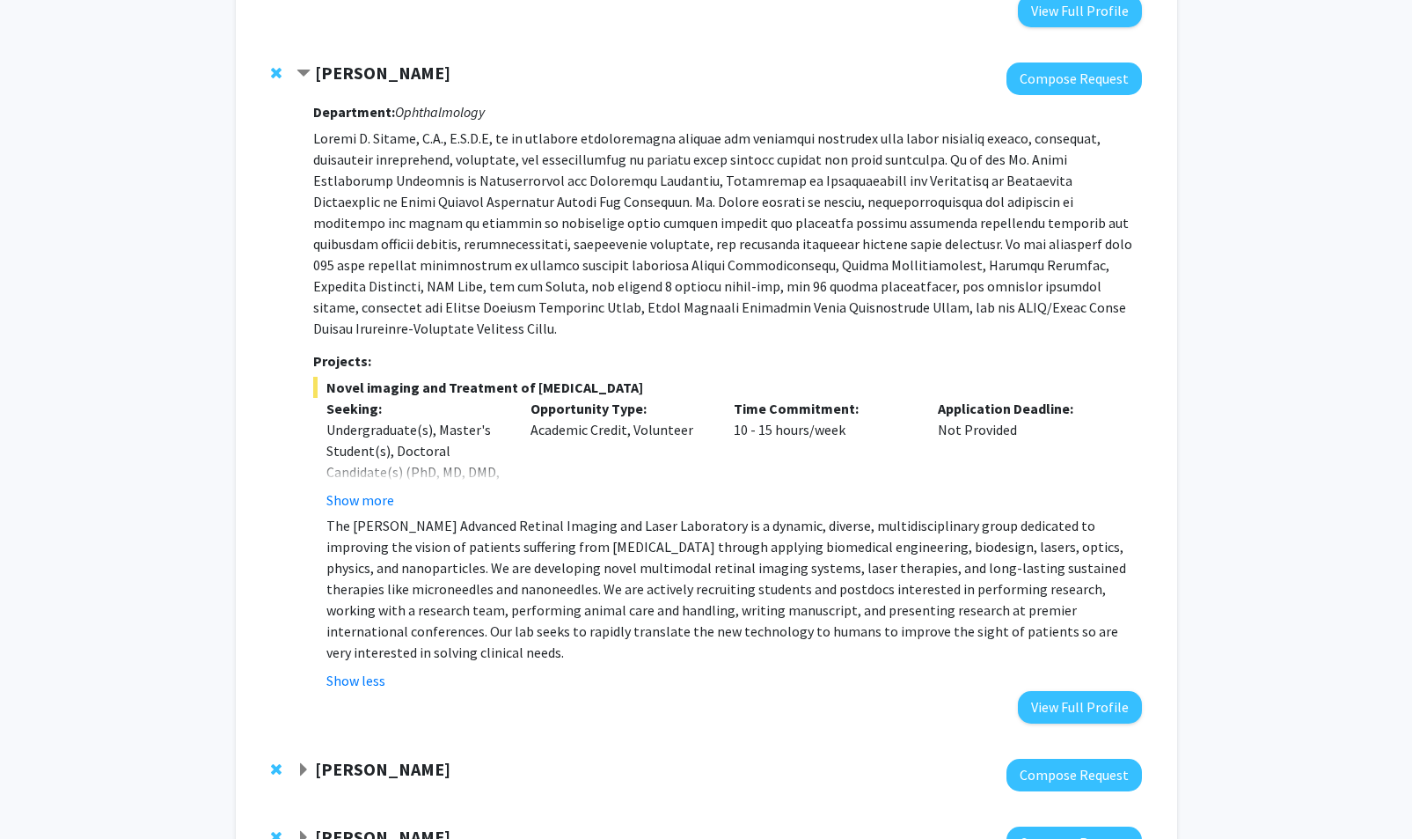
click at [302, 763] on span "Expand Emily Johnson Bookmark" at bounding box center [304, 770] width 14 height 14
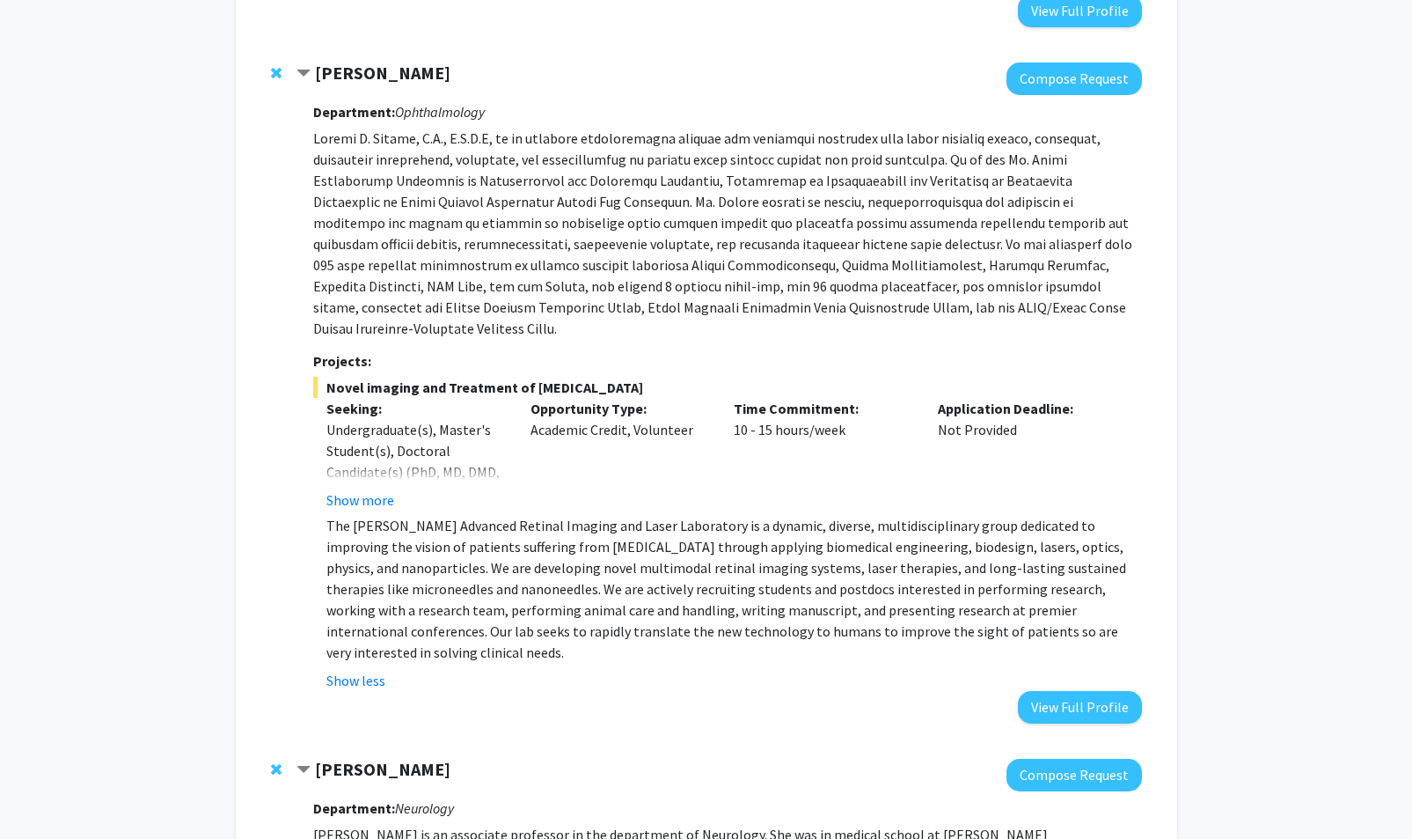
scroll to position [4379, 0]
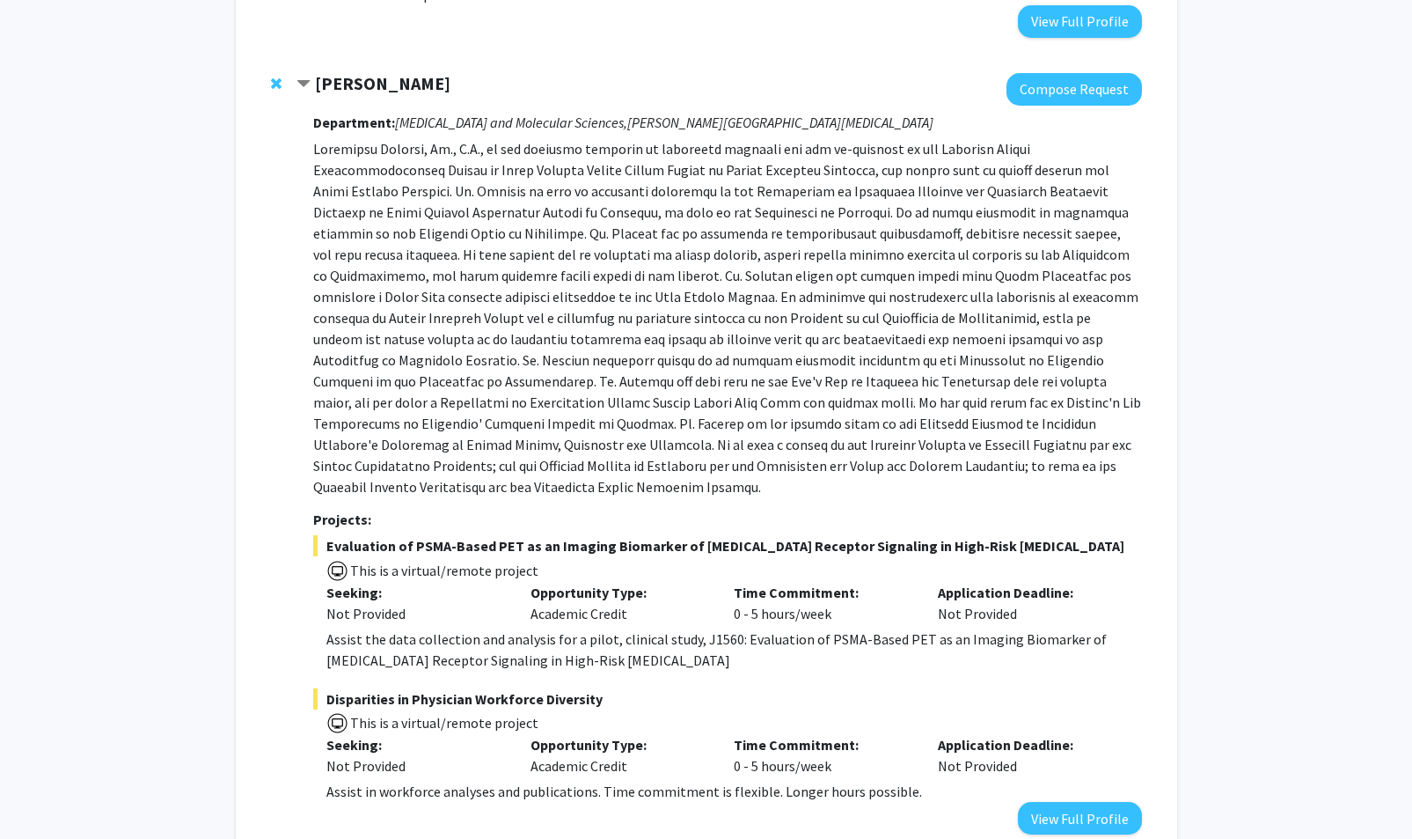
scroll to position [2337, 0]
